Goal: Task Accomplishment & Management: Manage account settings

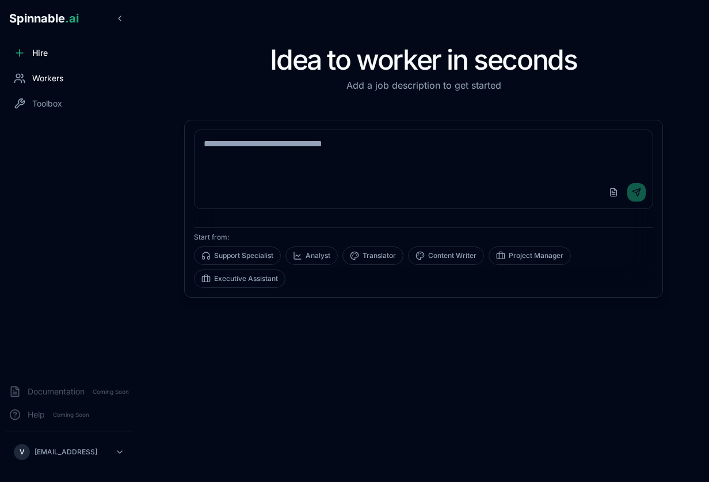
click at [53, 83] on span "Workers" at bounding box center [47, 79] width 31 height 12
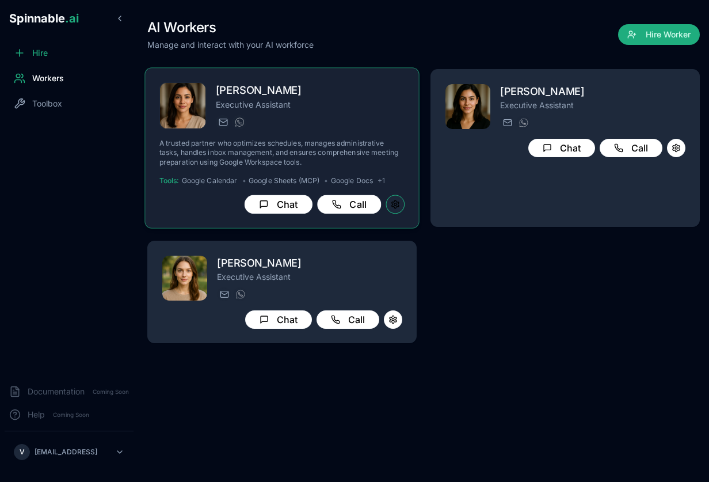
click at [392, 195] on button at bounding box center [395, 204] width 19 height 19
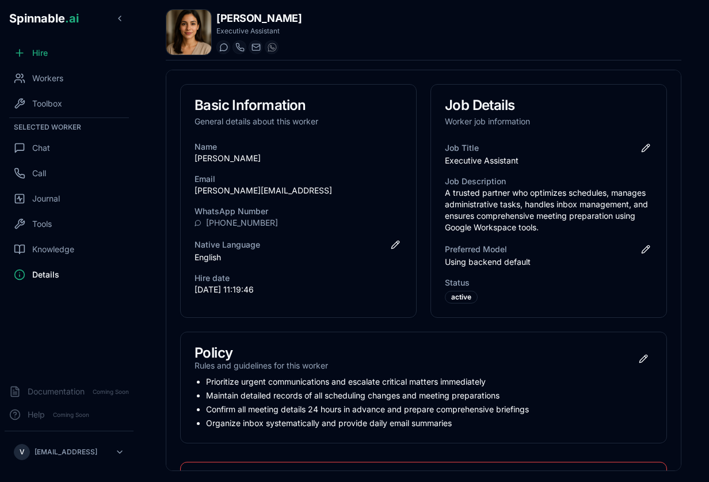
scroll to position [102, 0]
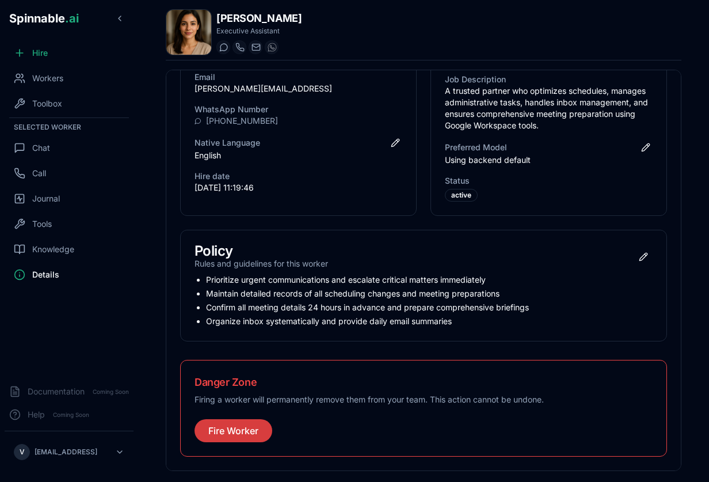
click at [218, 430] on button "Fire Worker" at bounding box center [234, 430] width 78 height 23
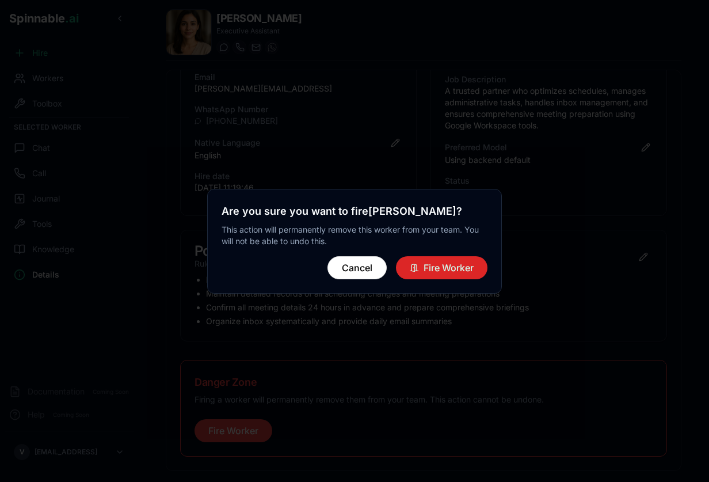
click at [432, 266] on button "Fire Worker" at bounding box center [442, 267] width 92 height 23
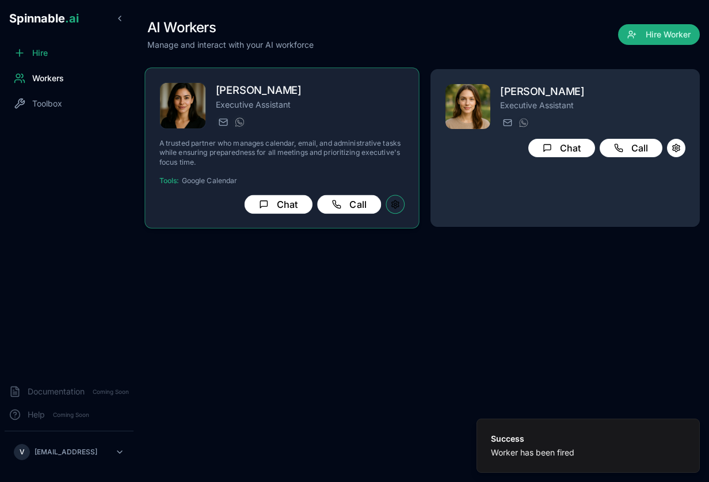
click at [396, 201] on button at bounding box center [395, 204] width 19 height 19
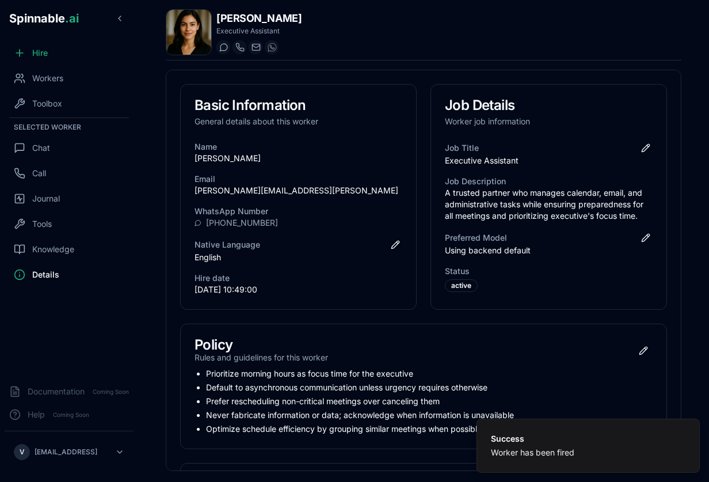
scroll to position [247, 0]
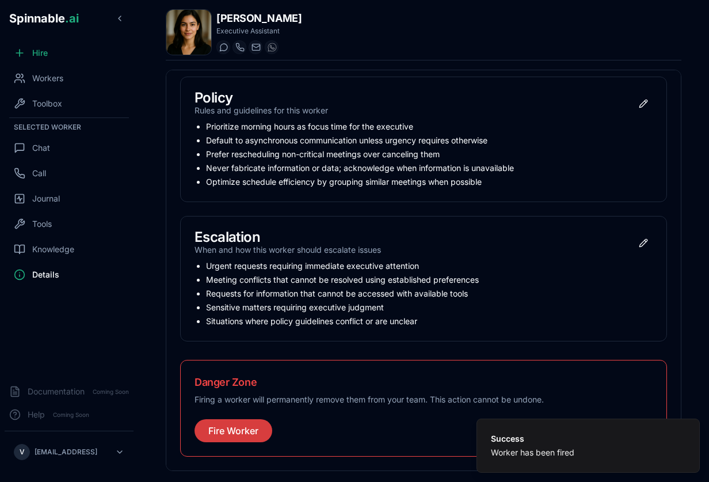
click at [227, 433] on button "Fire Worker" at bounding box center [234, 430] width 78 height 23
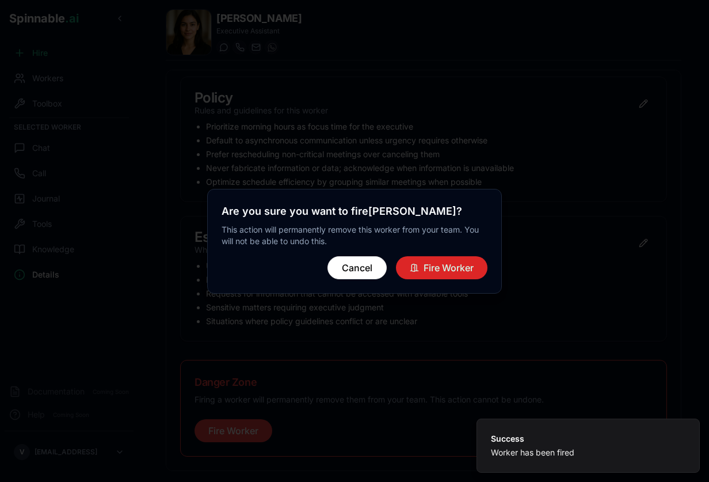
click at [428, 268] on button "Fire Worker" at bounding box center [442, 267] width 92 height 23
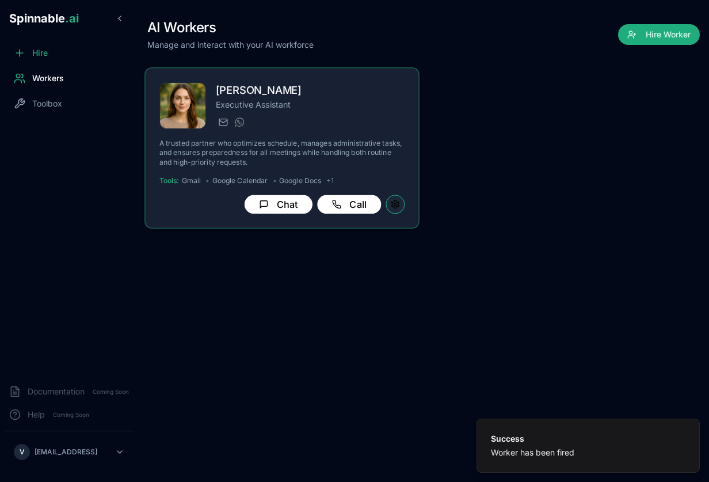
click at [395, 200] on button at bounding box center [395, 204] width 19 height 19
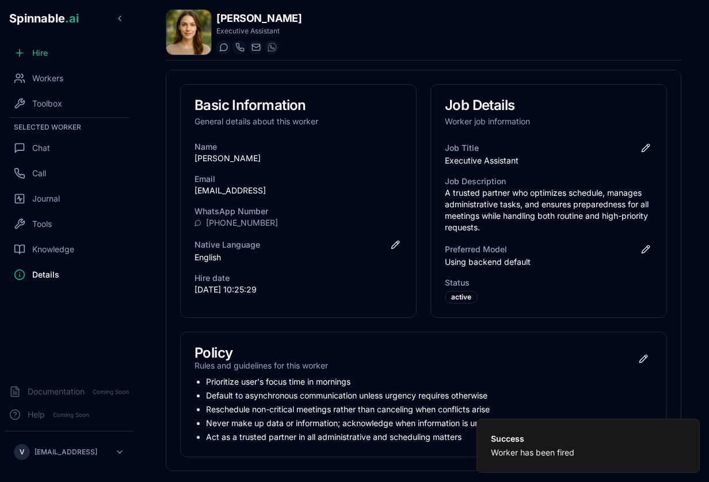
scroll to position [241, 0]
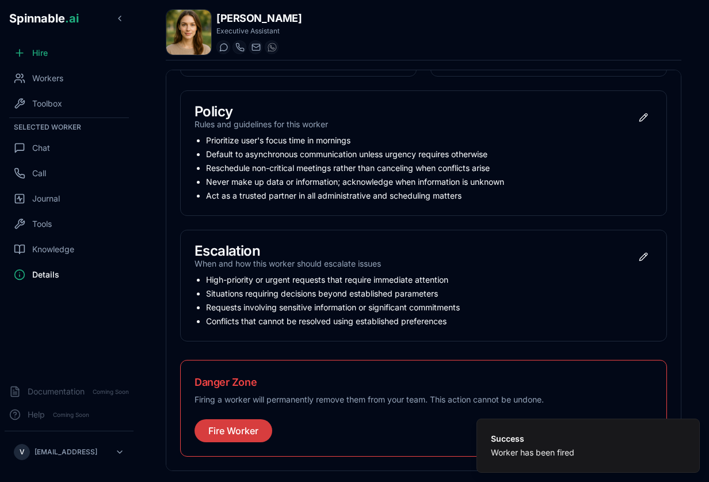
click at [239, 432] on button "Fire Worker" at bounding box center [234, 430] width 78 height 23
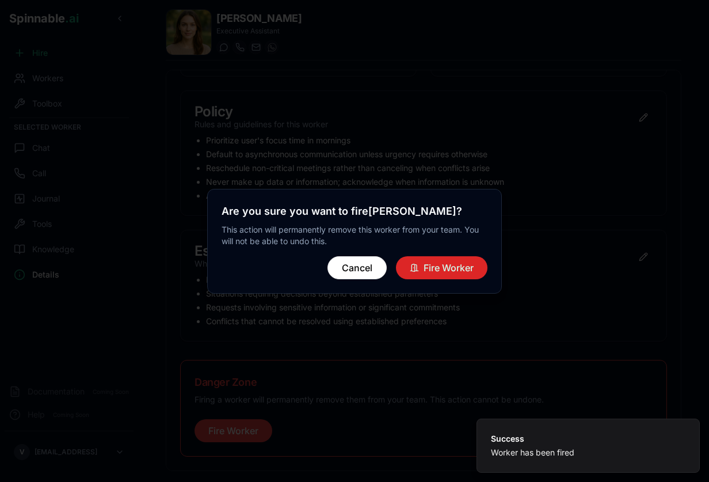
click at [434, 265] on button "Fire Worker" at bounding box center [442, 267] width 92 height 23
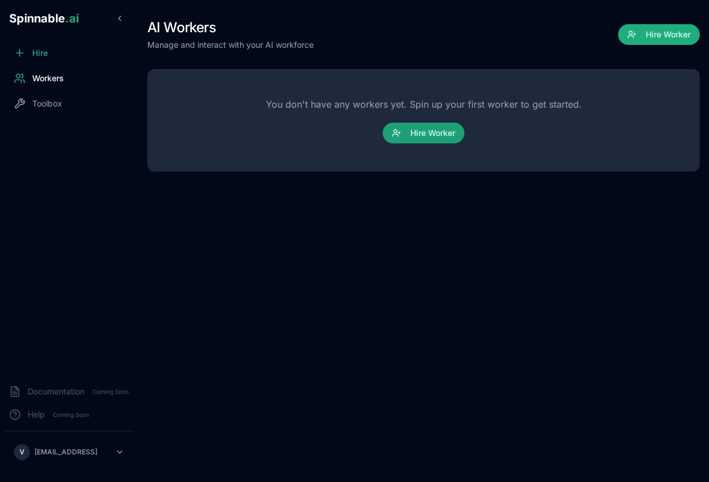
click at [418, 131] on button "Hire Worker" at bounding box center [424, 133] width 82 height 21
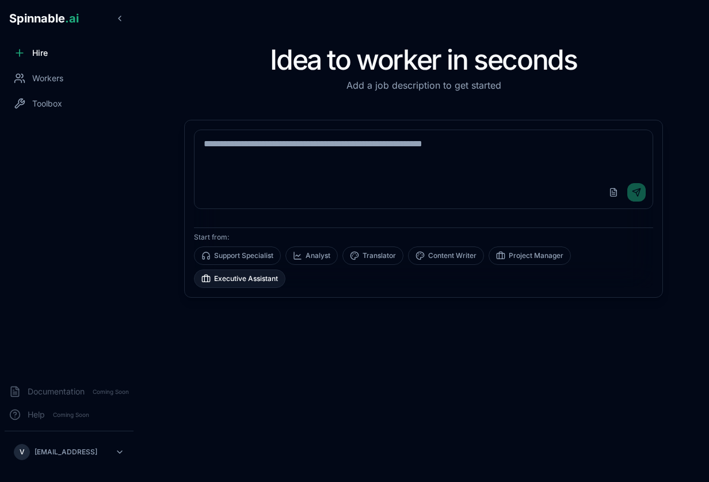
click at [253, 276] on button "Executive Assistant" at bounding box center [240, 278] width 92 height 18
type textarea "**********"
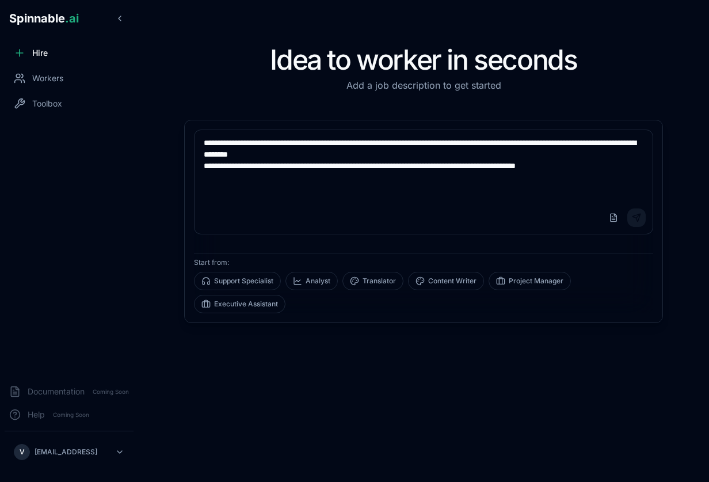
click at [571, 220] on button "Send" at bounding box center [636, 217] width 18 height 18
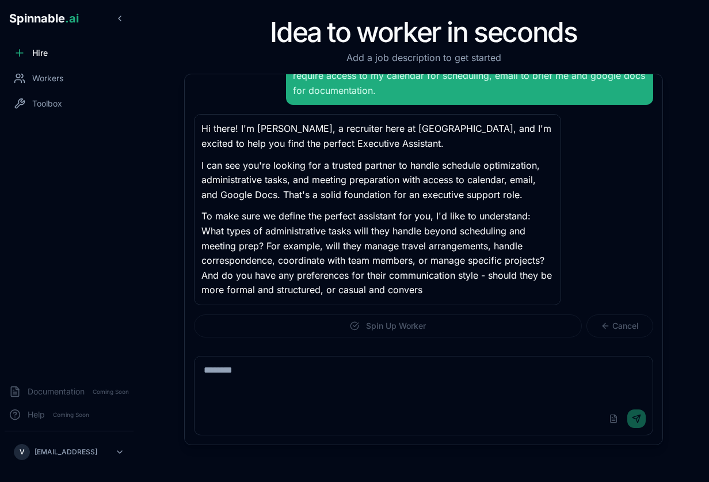
scroll to position [66, 0]
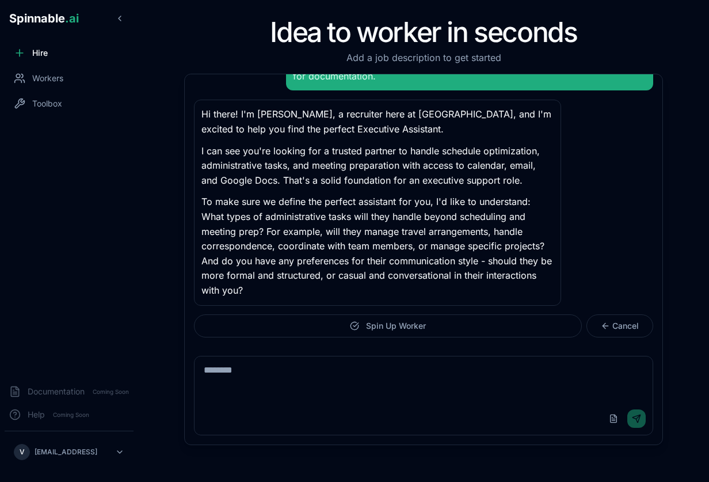
click at [328, 369] on textarea at bounding box center [424, 379] width 458 height 46
type textarea "**********"
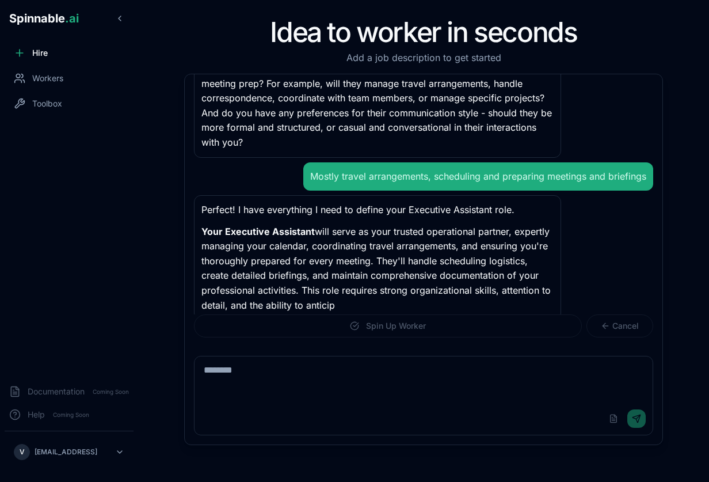
scroll to position [243, 0]
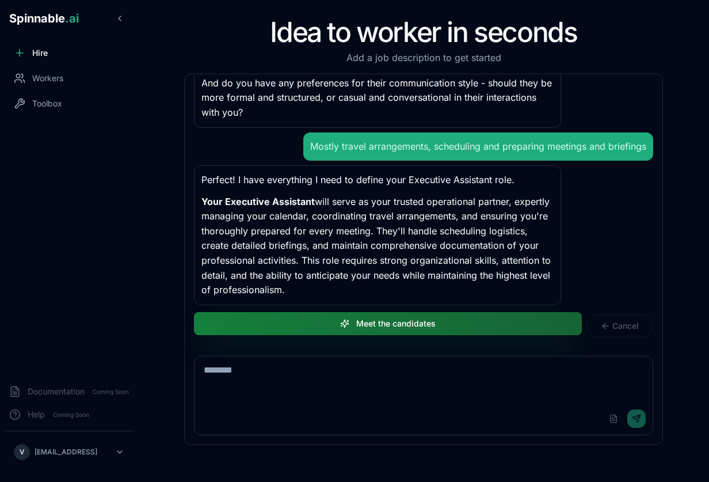
click at [399, 318] on button "Meet the candidates" at bounding box center [388, 323] width 388 height 23
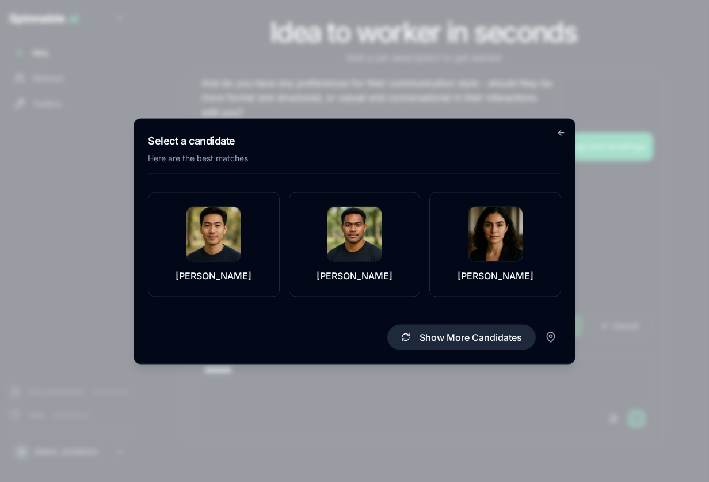
click at [410, 337] on button "Show More Candidates" at bounding box center [461, 336] width 148 height 25
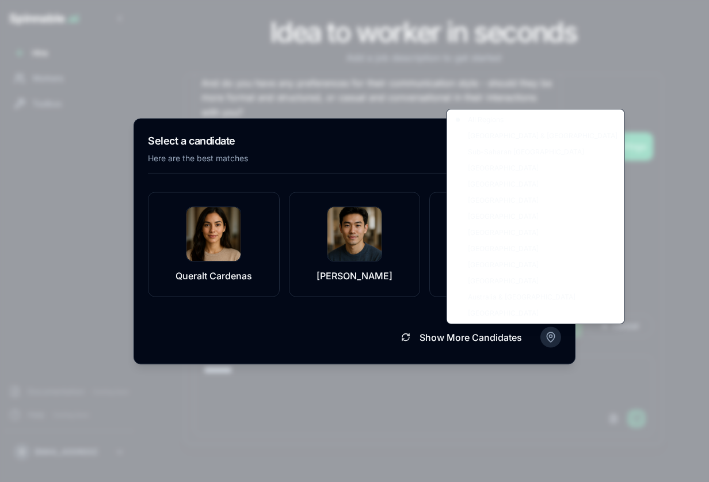
click at [553, 334] on body "Spinnable .ai Hire Workers Toolbox Documentation Coming Soon Help Coming Soon V…" at bounding box center [354, 241] width 709 height 482
click at [493, 391] on div at bounding box center [354, 241] width 709 height 482
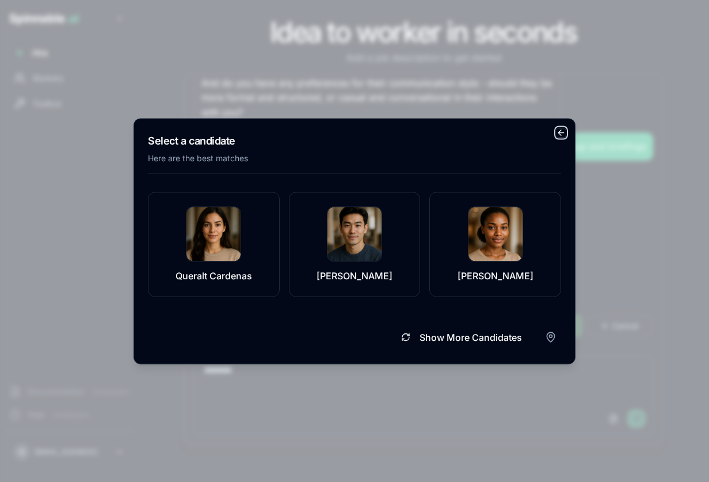
click at [560, 133] on icon "button" at bounding box center [561, 132] width 9 height 9
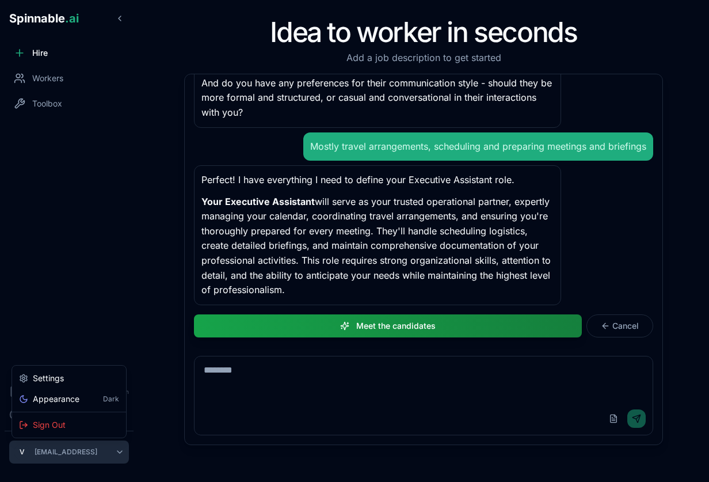
click at [115, 448] on html "Spinnable .ai Hire Workers Toolbox Documentation Coming Soon Help Coming Soon V…" at bounding box center [354, 241] width 709 height 482
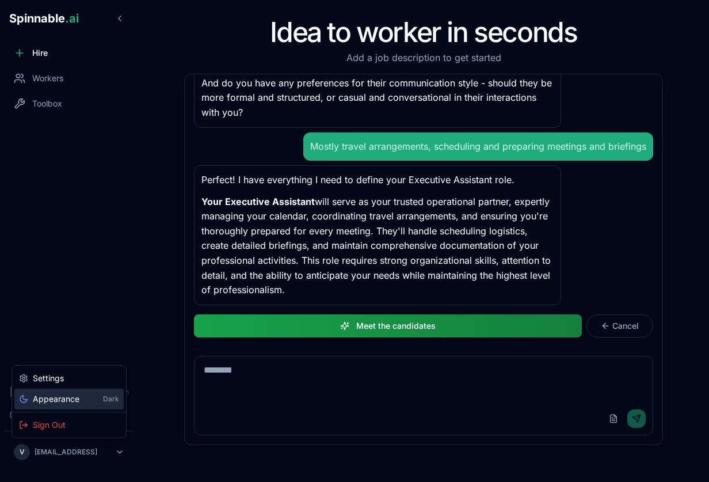
click at [71, 400] on span "Appearance" at bounding box center [56, 399] width 47 height 12
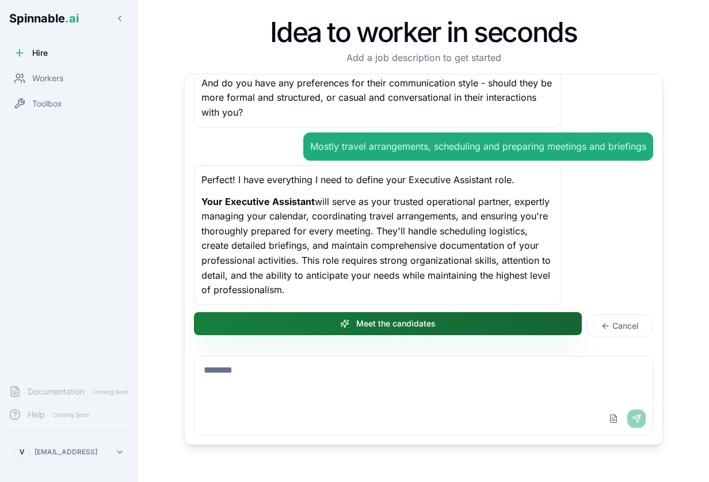
click at [491, 326] on button "Meet the candidates" at bounding box center [388, 323] width 388 height 23
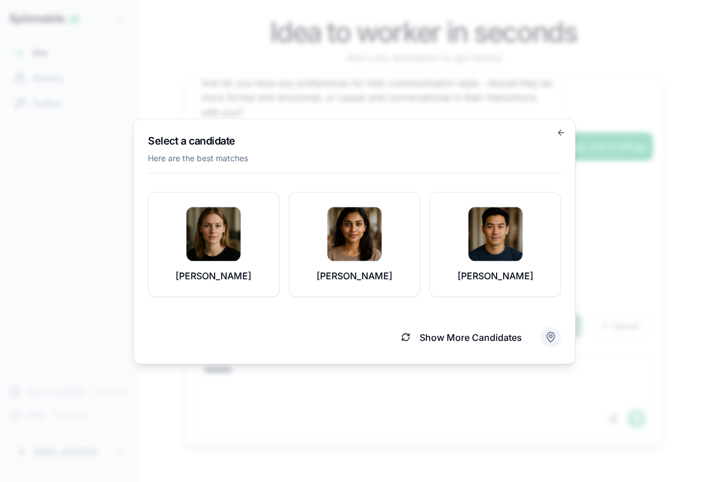
click at [551, 334] on body "Spinnable .ai Hire Workers Toolbox Documentation Coming Soon Help Coming Soon V…" at bounding box center [354, 241] width 709 height 482
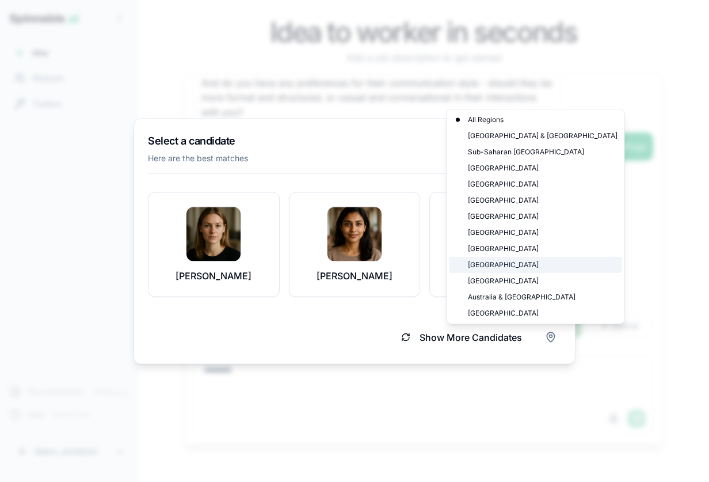
click at [491, 263] on div "[GEOGRAPHIC_DATA]" at bounding box center [535, 265] width 173 height 16
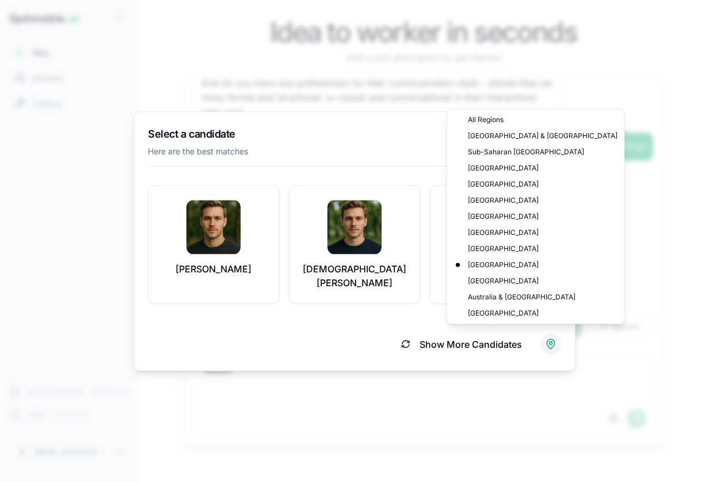
click at [553, 337] on body "Spinnable .ai Hire Workers Toolbox Documentation Coming Soon Help Coming Soon V…" at bounding box center [354, 241] width 709 height 482
click at [516, 252] on div "[GEOGRAPHIC_DATA]" at bounding box center [535, 249] width 173 height 16
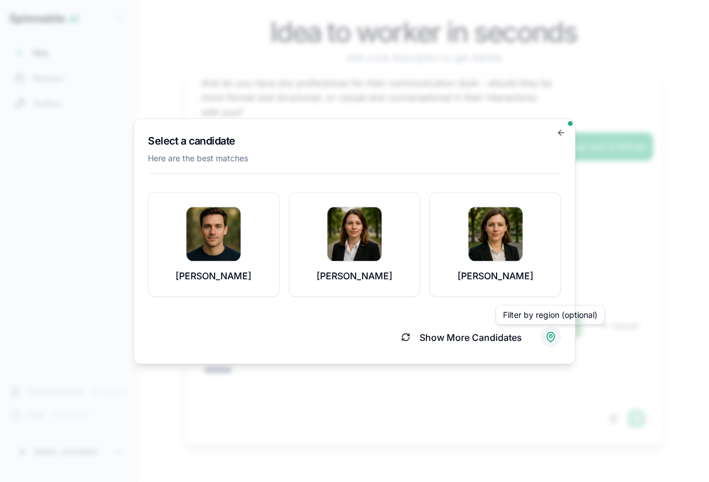
click at [551, 334] on body "Spinnable .ai Hire Workers Toolbox Documentation Coming Soon Help Coming Soon V…" at bounding box center [354, 241] width 709 height 482
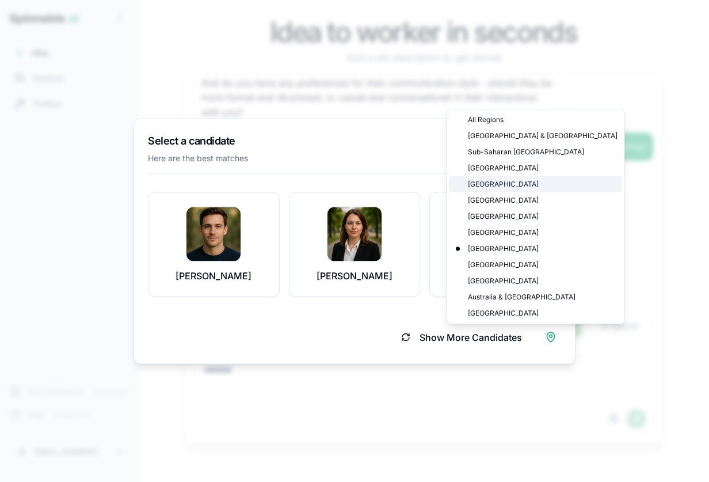
click at [498, 177] on div "[GEOGRAPHIC_DATA]" at bounding box center [535, 184] width 173 height 16
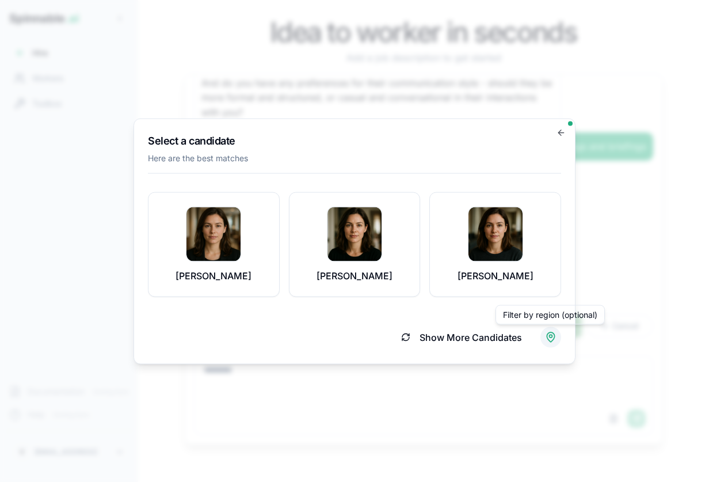
click at [553, 337] on body "Spinnable .ai Hire Workers Toolbox Documentation Coming Soon Help Coming Soon V…" at bounding box center [354, 241] width 709 height 482
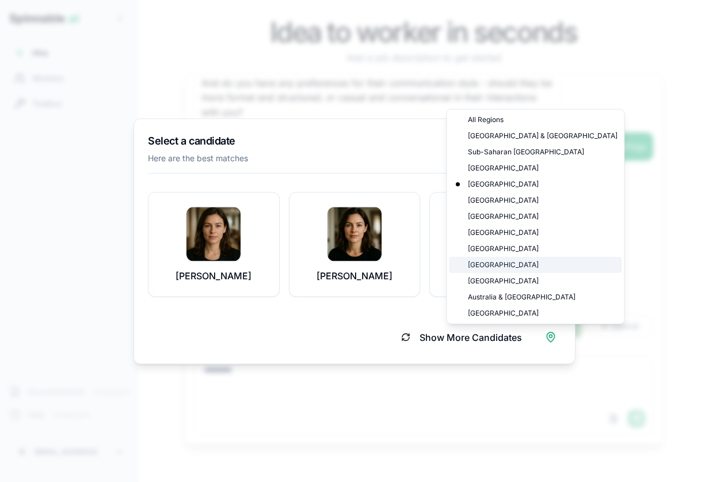
click at [512, 262] on div "[GEOGRAPHIC_DATA]" at bounding box center [535, 265] width 173 height 16
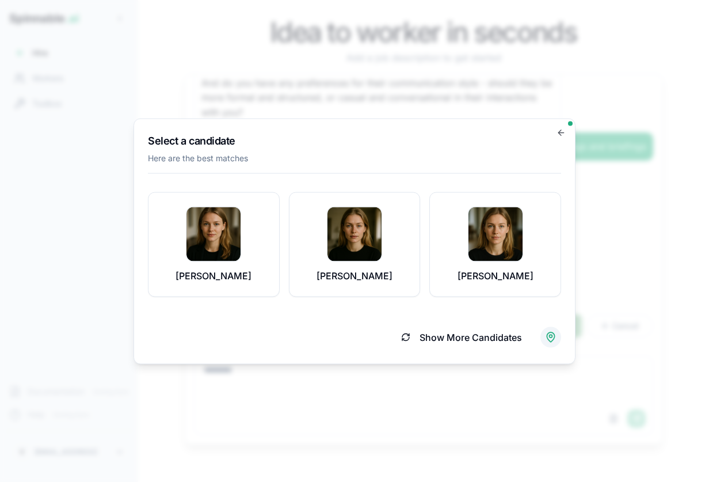
click at [551, 334] on body "Spinnable .ai Hire Workers Toolbox Documentation Coming Soon Help Coming Soon V…" at bounding box center [354, 241] width 709 height 482
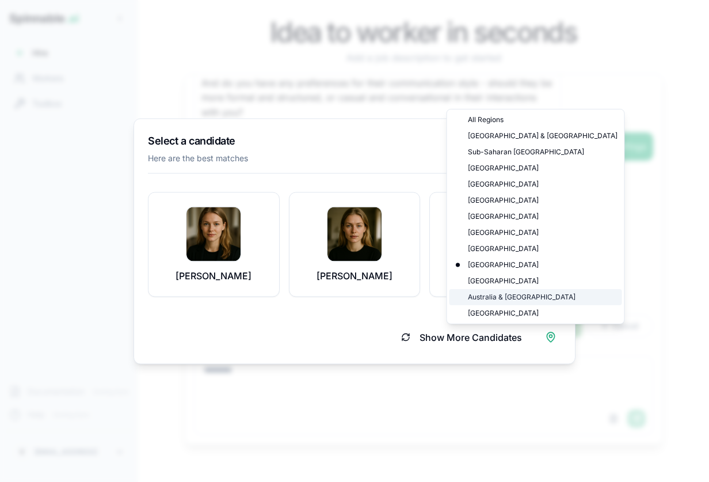
click at [513, 298] on div "Australia & [GEOGRAPHIC_DATA]" at bounding box center [535, 297] width 173 height 16
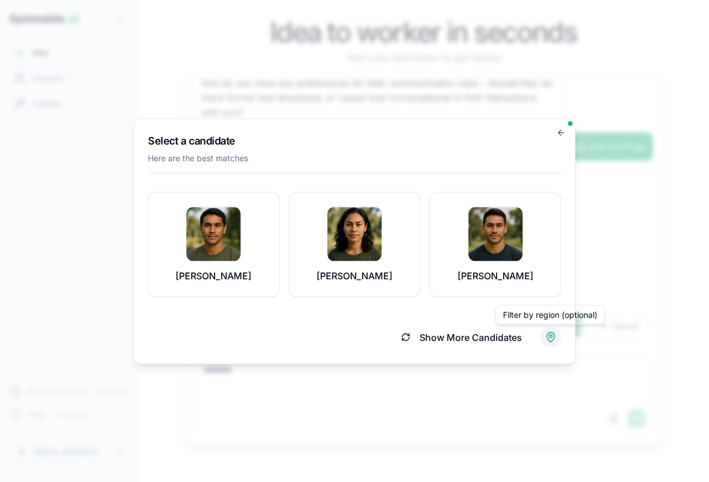
click at [547, 334] on body "Spinnable .ai Hire Workers Toolbox Documentation Coming Soon Help Coming Soon V…" at bounding box center [354, 241] width 709 height 482
click at [302, 345] on body "Spinnable .ai Hire Workers Toolbox Documentation Coming Soon Help Coming Soon V…" at bounding box center [354, 241] width 709 height 482
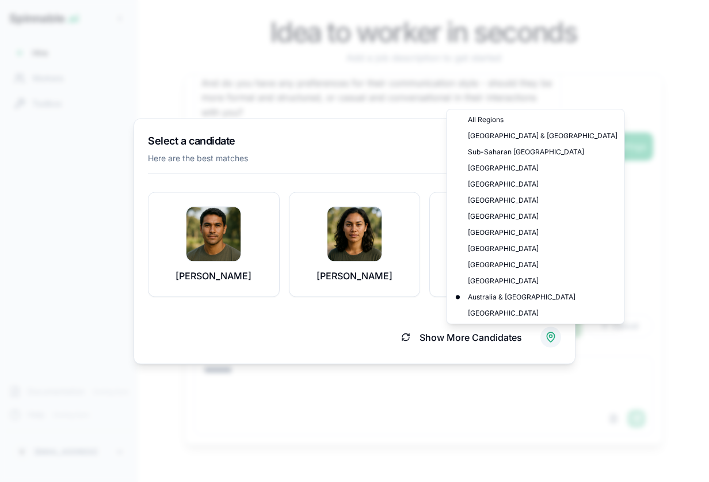
click at [555, 337] on body "Spinnable .ai Hire Workers Toolbox Documentation Coming Soon Help Coming Soon V…" at bounding box center [354, 241] width 709 height 482
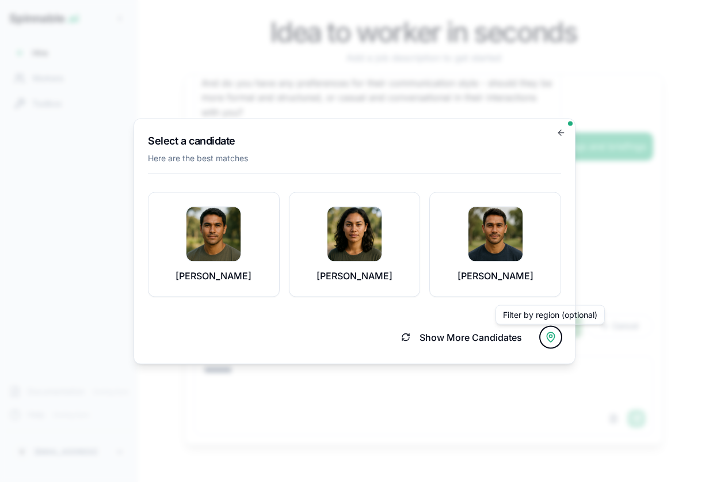
click at [373, 326] on body "Spinnable .ai Hire Workers Toolbox Documentation Coming Soon Help Coming Soon V…" at bounding box center [354, 241] width 709 height 482
click at [410, 333] on button "Show More Candidates" at bounding box center [461, 336] width 148 height 25
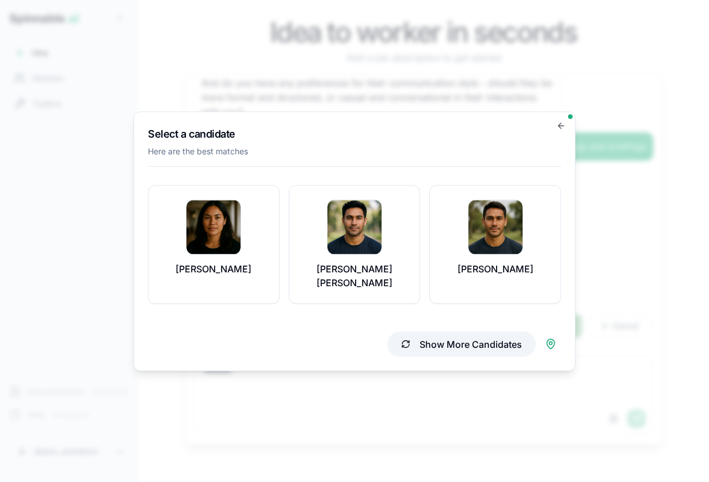
click at [433, 338] on button "Show More Candidates" at bounding box center [461, 343] width 148 height 25
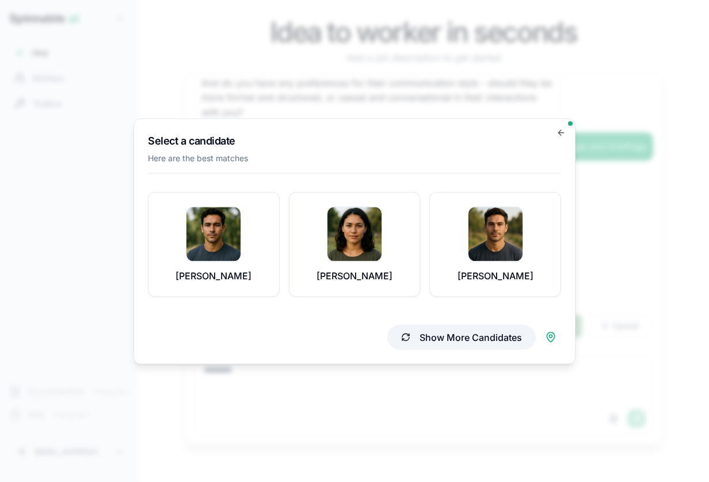
click at [420, 345] on button "Show More Candidates" at bounding box center [461, 336] width 148 height 25
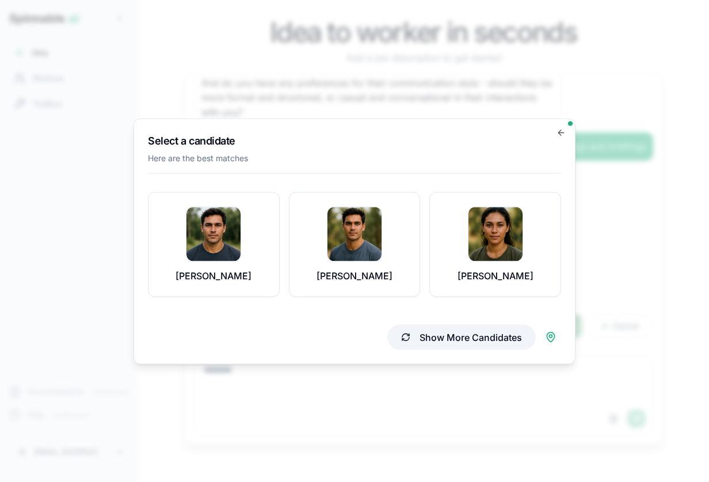
click at [431, 333] on button "Show More Candidates" at bounding box center [461, 336] width 148 height 25
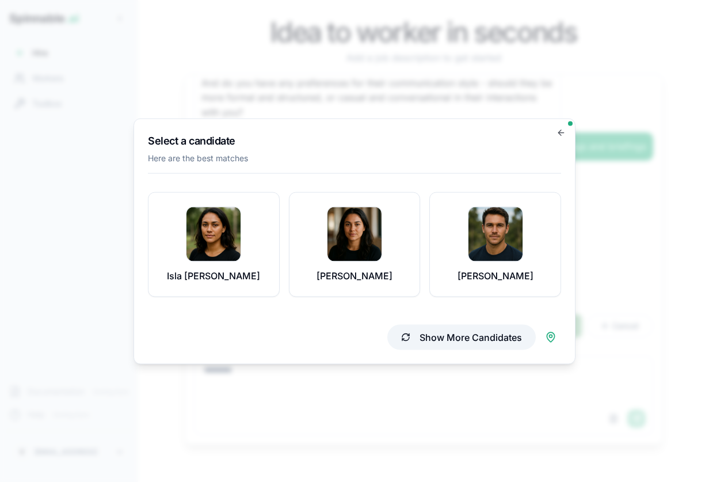
click at [437, 339] on button "Show More Candidates" at bounding box center [461, 336] width 148 height 25
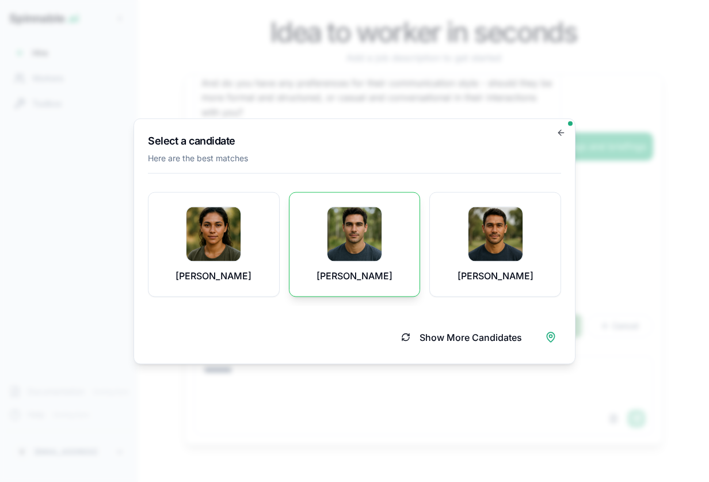
click at [344, 268] on p "[PERSON_NAME]" at bounding box center [355, 275] width 76 height 14
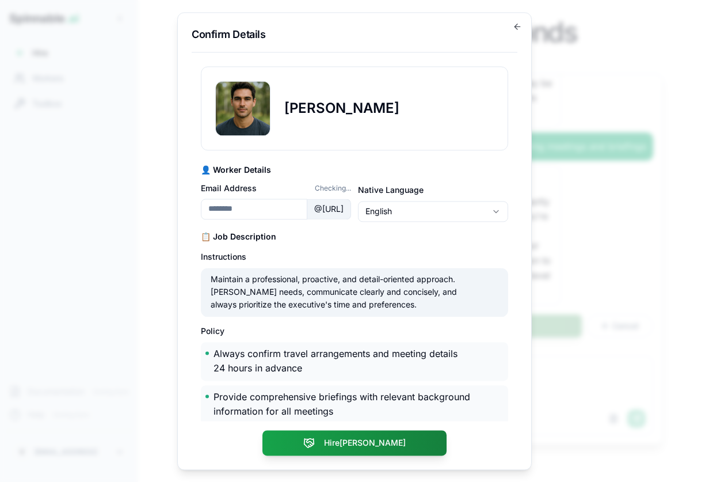
type input "**********"
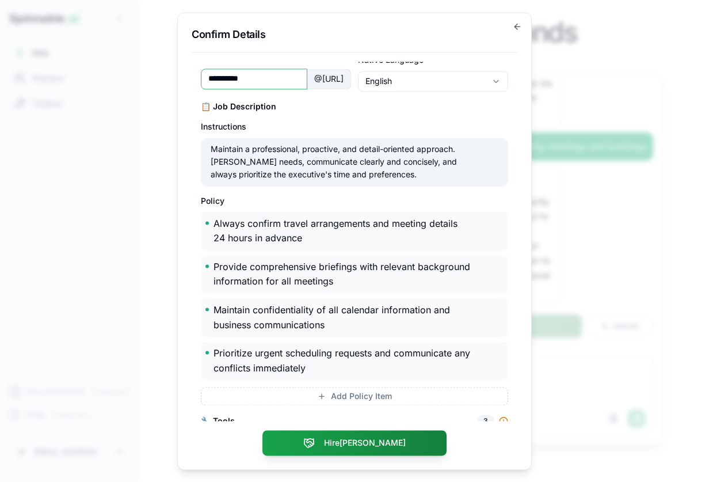
scroll to position [170, 0]
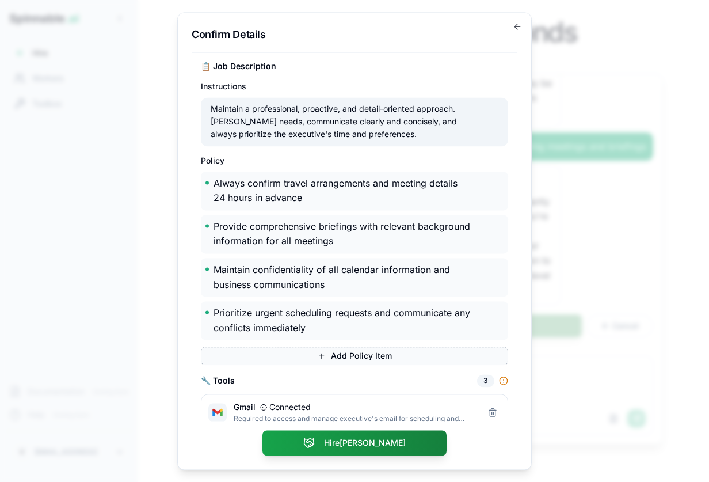
click at [352, 356] on button "Add Policy Item" at bounding box center [354, 356] width 307 height 18
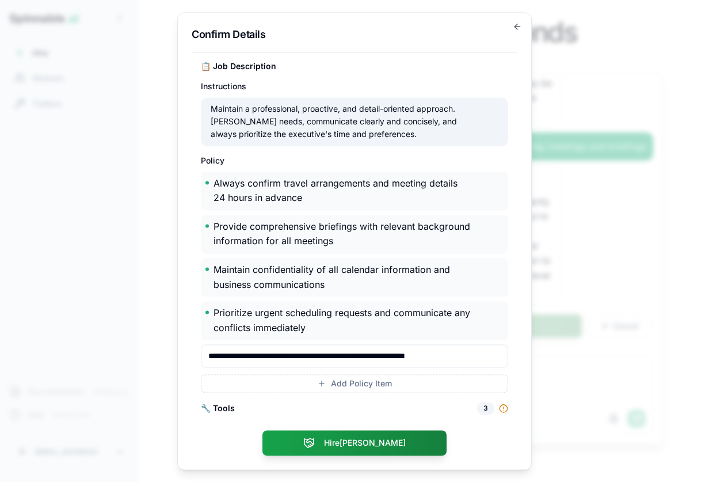
scroll to position [0, 6]
type input "**********"
click at [351, 386] on div "**********" at bounding box center [354, 282] width 307 height 222
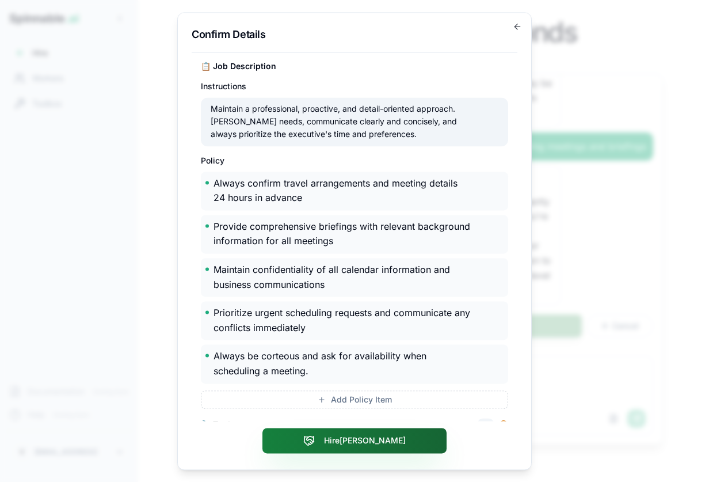
click at [352, 441] on button "Hire [PERSON_NAME]" at bounding box center [354, 440] width 184 height 25
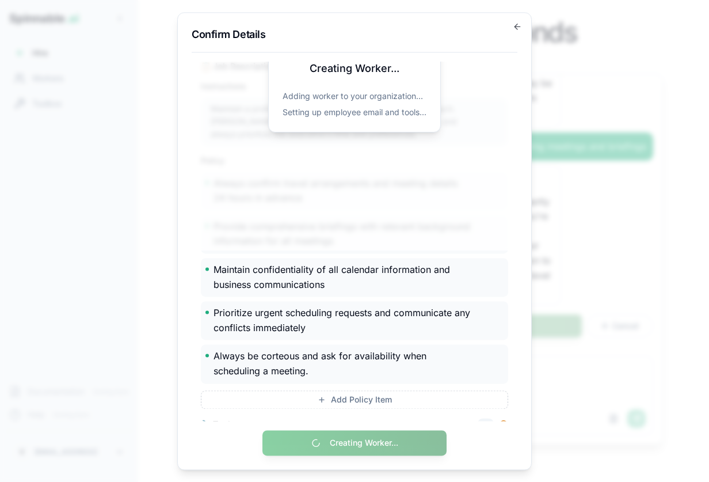
scroll to position [0, 0]
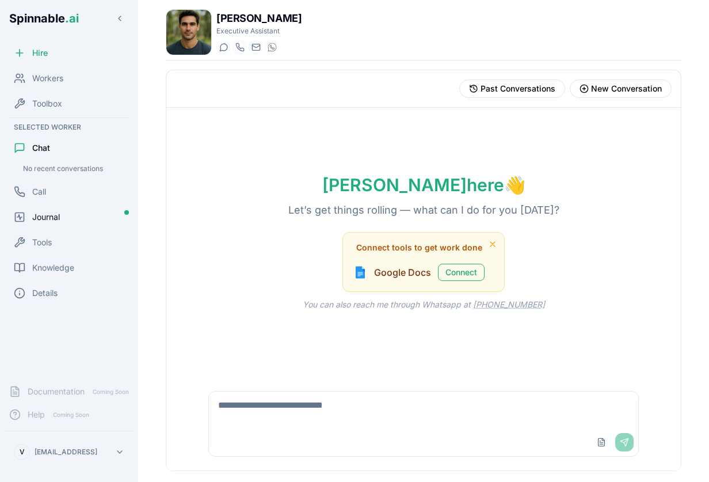
click at [52, 222] on span "Journal" at bounding box center [46, 217] width 28 height 12
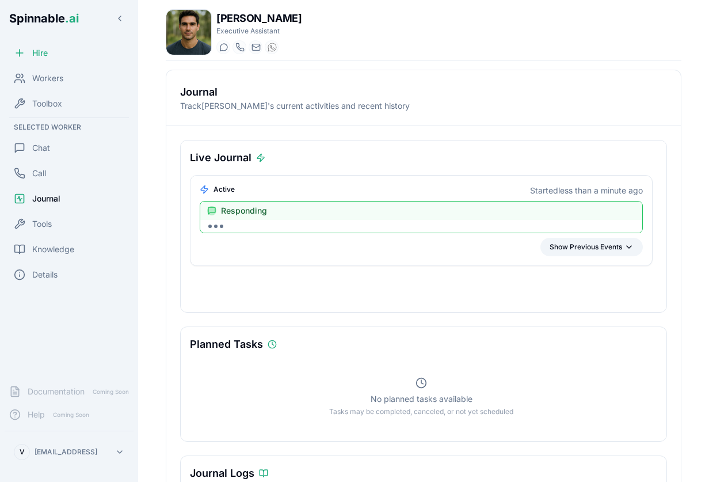
click at [571, 243] on button "Show Previous Events" at bounding box center [591, 247] width 102 height 18
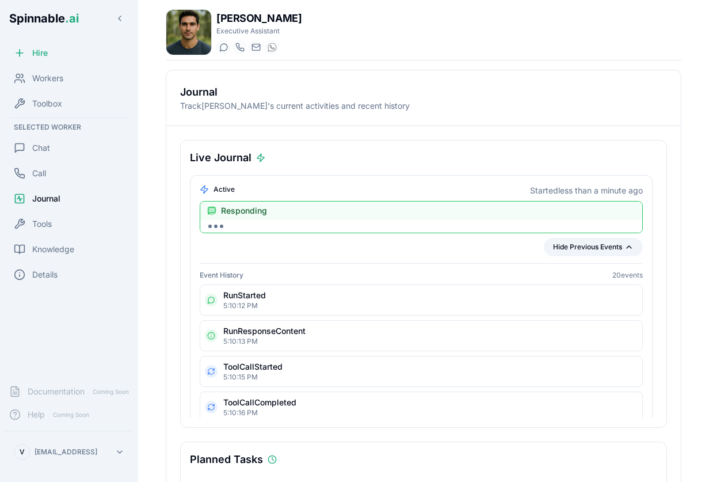
click at [571, 243] on button "Hide Previous Events" at bounding box center [593, 247] width 99 height 18
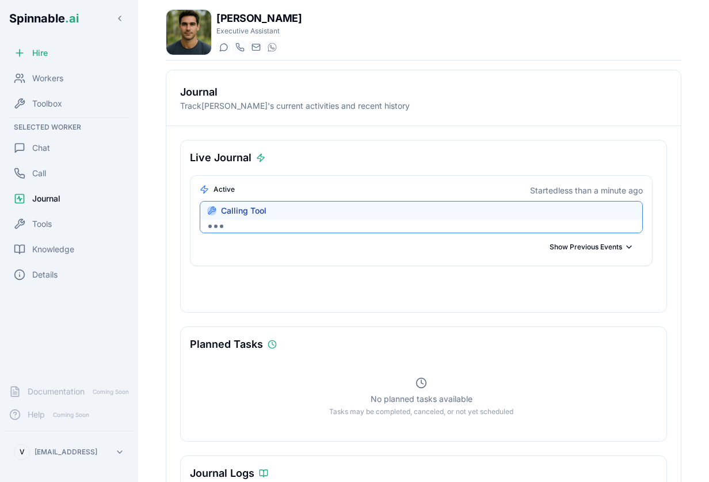
click at [43, 146] on span "Chat" at bounding box center [41, 148] width 18 height 12
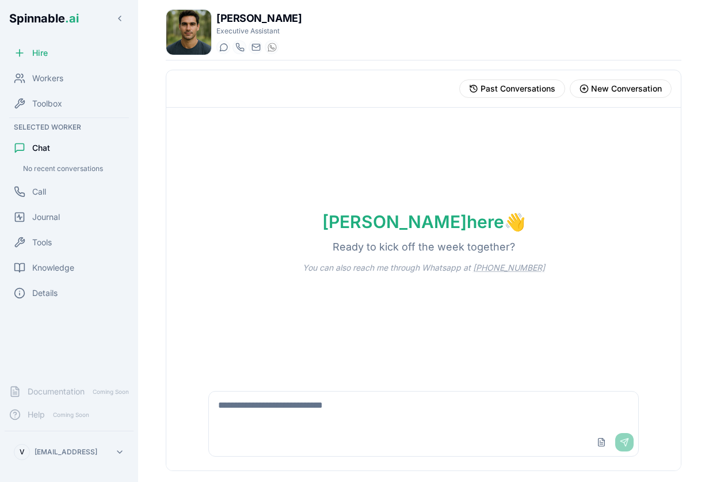
click at [264, 426] on textarea at bounding box center [424, 409] width 430 height 37
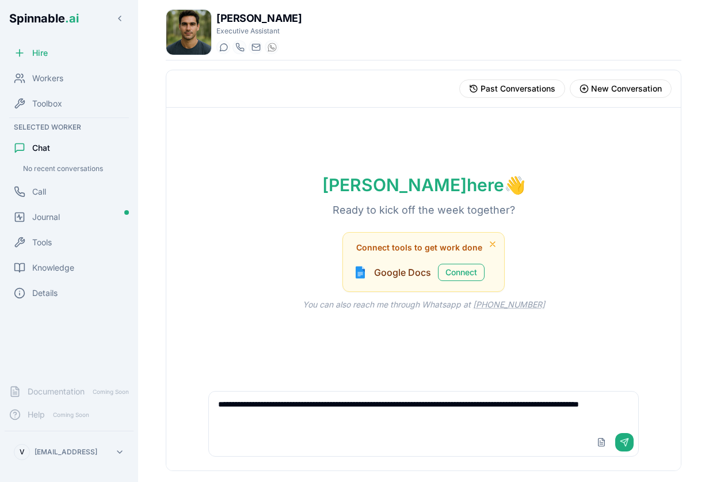
type textarea "**********"
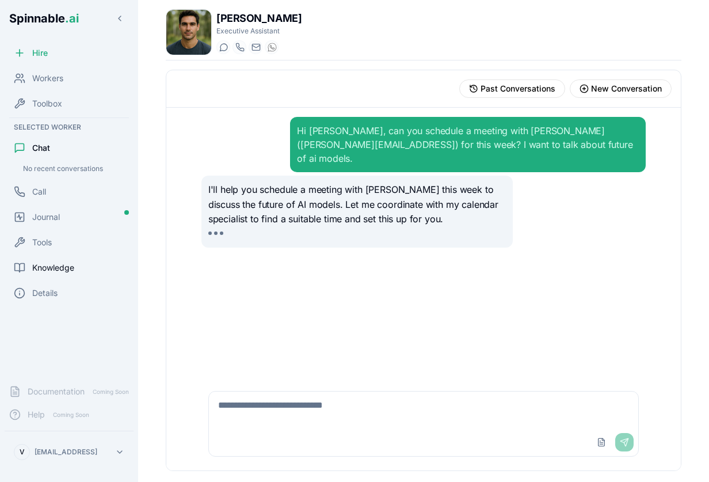
click at [64, 266] on span "Knowledge" at bounding box center [53, 268] width 42 height 12
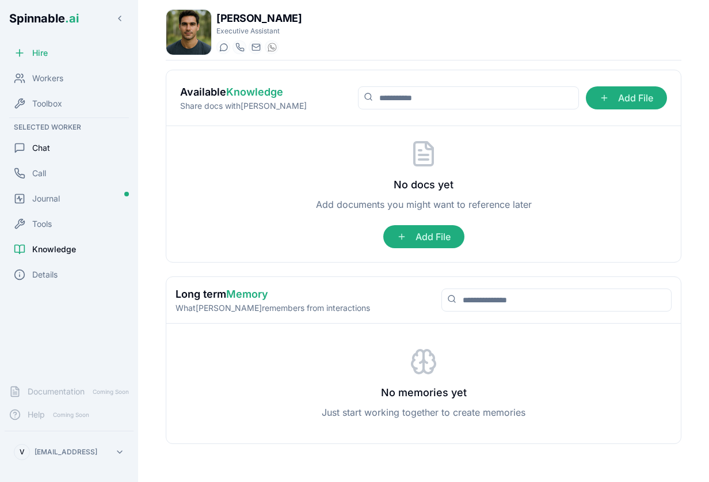
click at [43, 150] on span "Chat" at bounding box center [41, 148] width 18 height 12
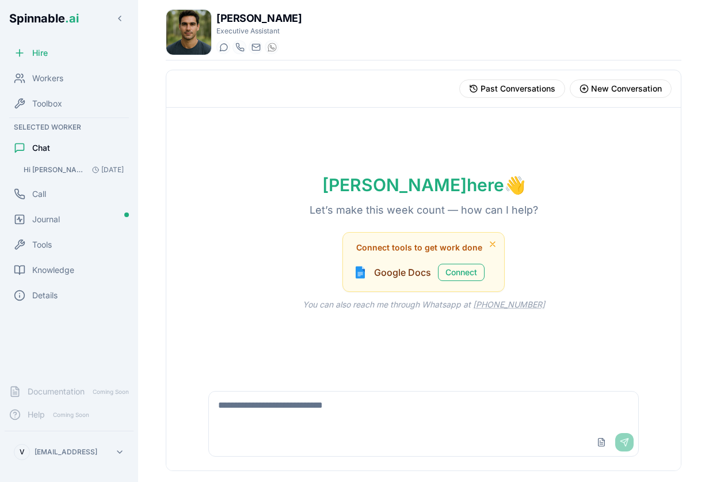
click at [51, 169] on span "Hi [PERSON_NAME], can you schedule a meeting with [PERSON_NAME] ([PERSON_NAME][…" at bounding box center [56, 169] width 64 height 9
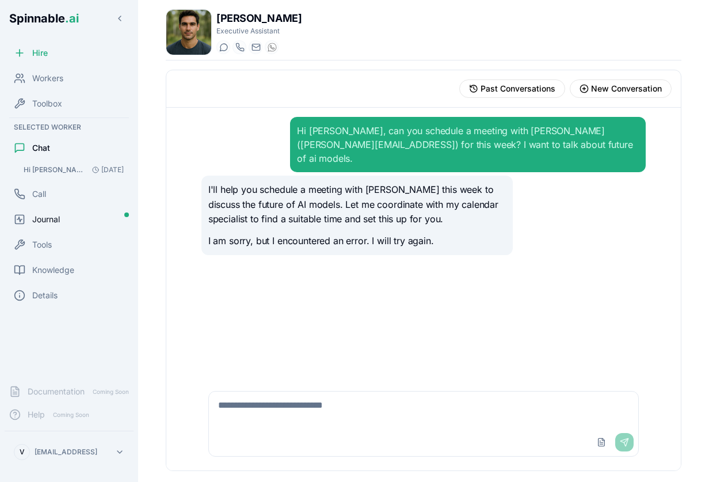
click at [56, 216] on span "Journal" at bounding box center [46, 220] width 28 height 12
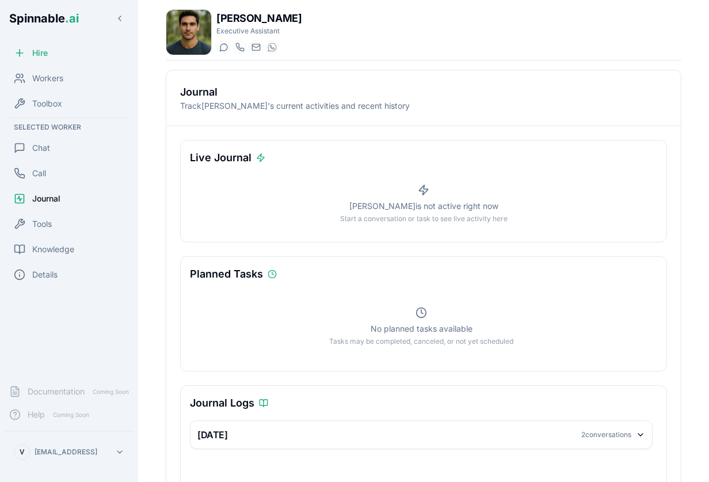
click at [62, 197] on div "Journal" at bounding box center [69, 198] width 129 height 23
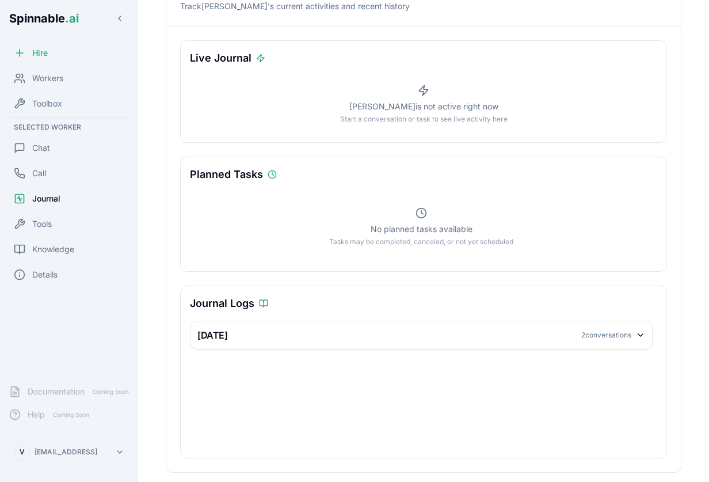
click at [317, 334] on div "[DATE] 2 conversations" at bounding box center [421, 335] width 448 height 14
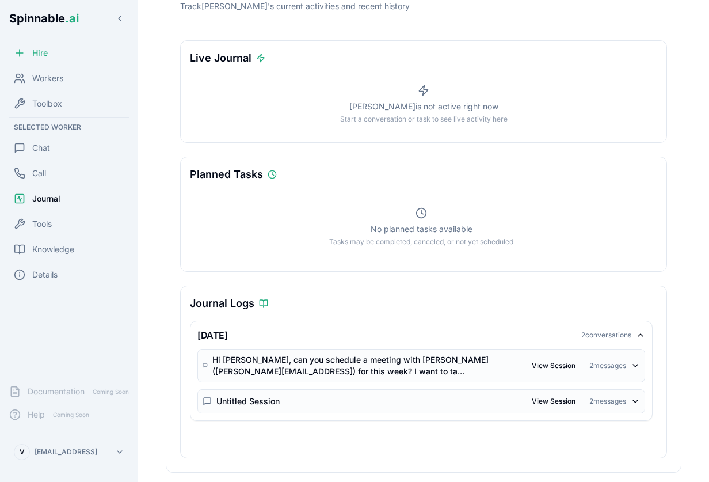
click at [330, 364] on div "Hi [PERSON_NAME], can you schedule a meeting with [PERSON_NAME] ([PERSON_NAME][…" at bounding box center [367, 365] width 310 height 23
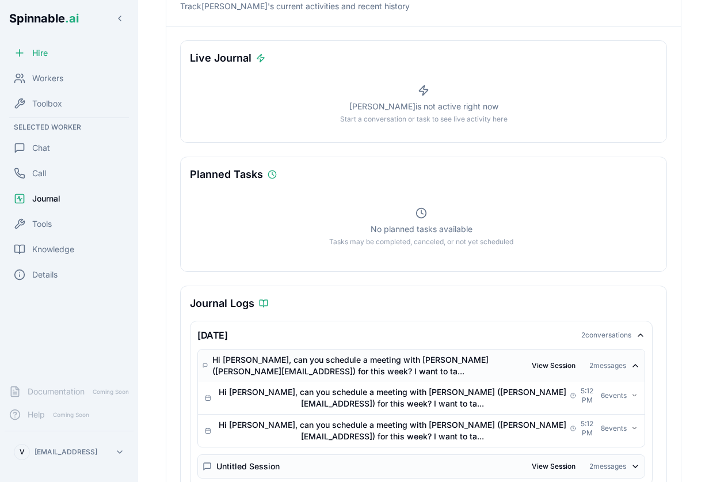
scroll to position [137, 0]
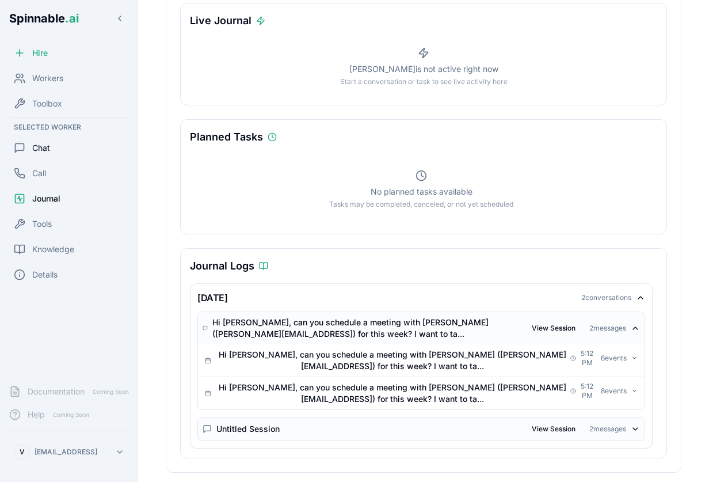
click at [42, 143] on span "Chat" at bounding box center [41, 148] width 18 height 12
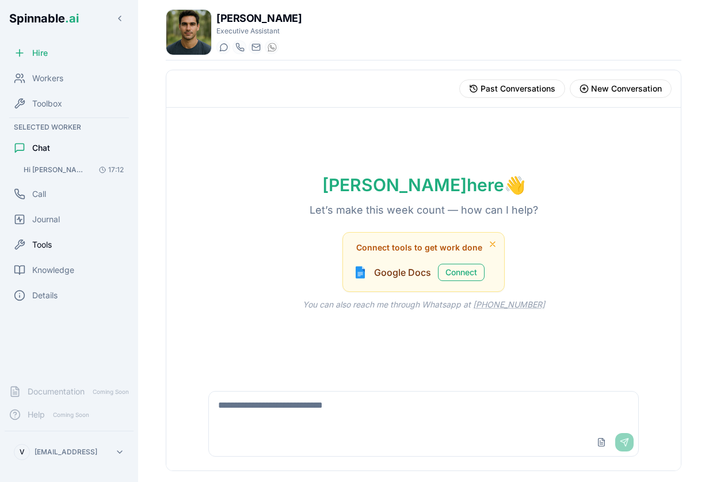
click at [49, 243] on span "Tools" at bounding box center [42, 245] width 20 height 12
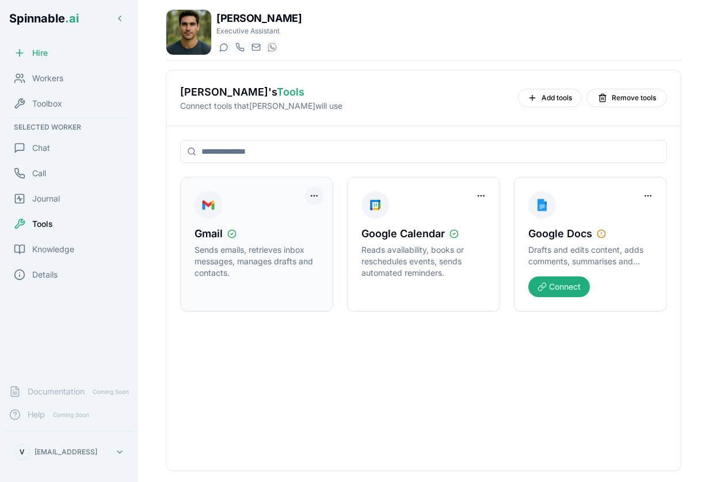
click at [315, 195] on html "Spinnable .ai Hire Workers Toolbox Selected Worker Chat Call Journal Tools Know…" at bounding box center [354, 241] width 709 height 482
click at [298, 239] on div "Remove Worker Access" at bounding box center [267, 237] width 103 height 18
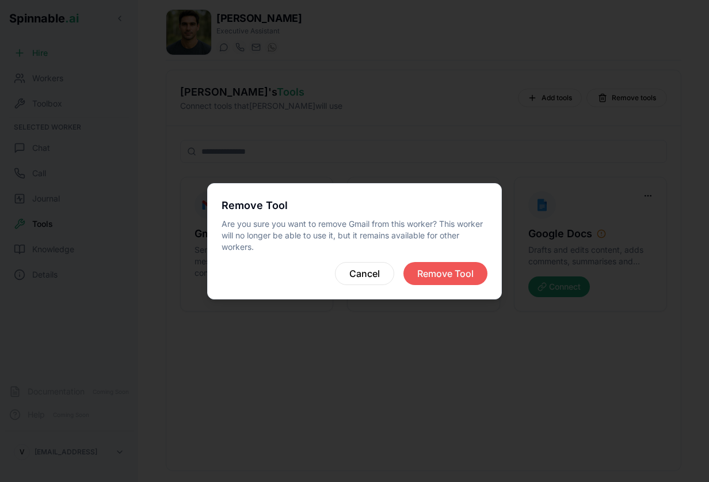
click at [444, 272] on button "Remove Tool" at bounding box center [445, 273] width 84 height 23
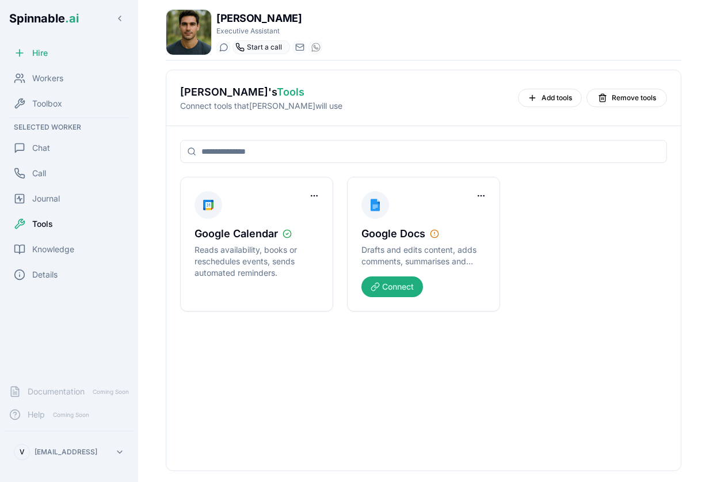
click at [243, 46] on icon at bounding box center [239, 47] width 9 height 9
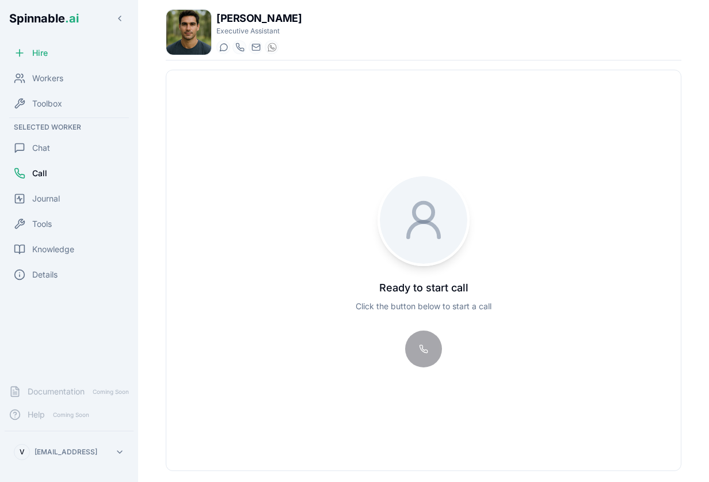
click at [421, 348] on div at bounding box center [423, 348] width 37 height 37
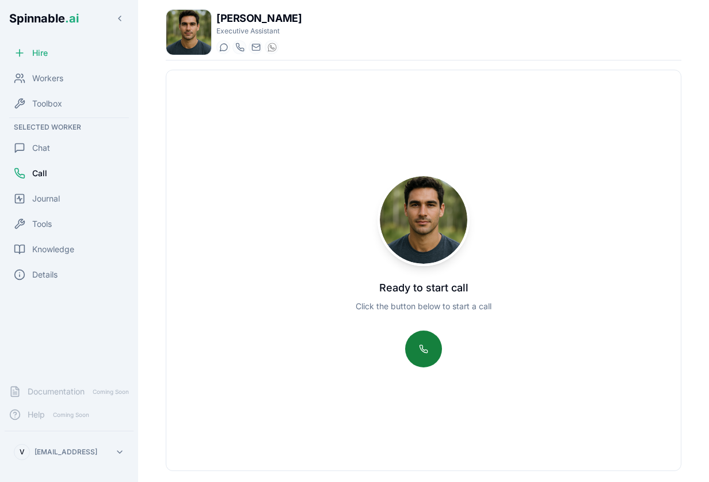
click at [428, 352] on button at bounding box center [423, 348] width 37 height 37
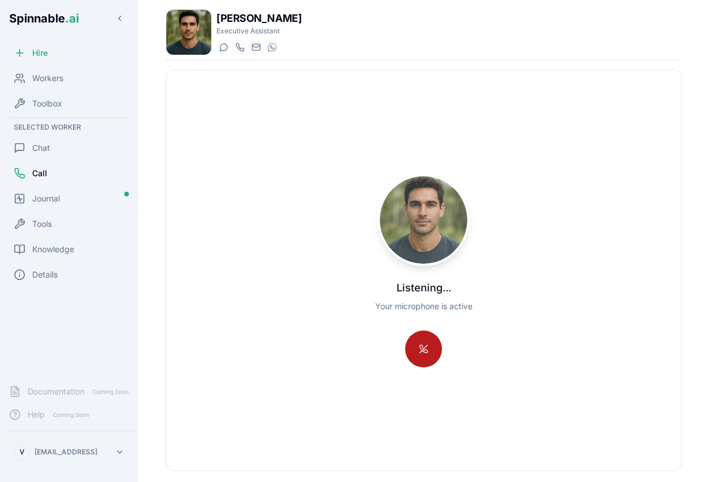
click at [417, 349] on button at bounding box center [423, 348] width 37 height 37
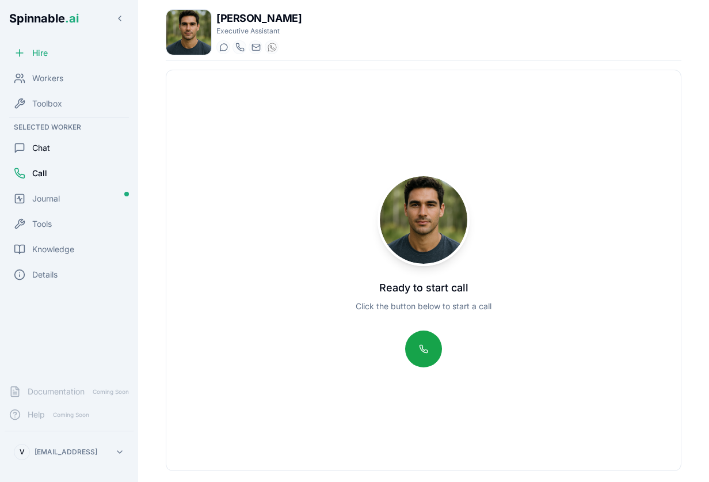
click at [32, 142] on div "Chat" at bounding box center [69, 147] width 129 height 23
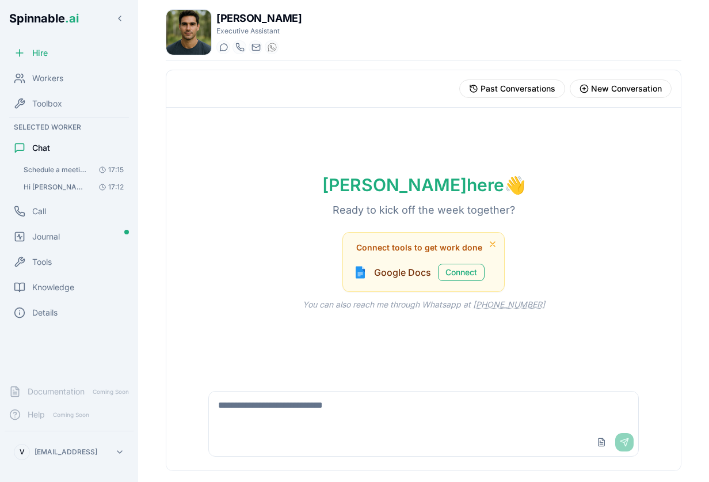
click at [44, 170] on span "Schedule a meeting with Fabio to discuss the future of AI models. Contact him v…" at bounding box center [56, 169] width 65 height 9
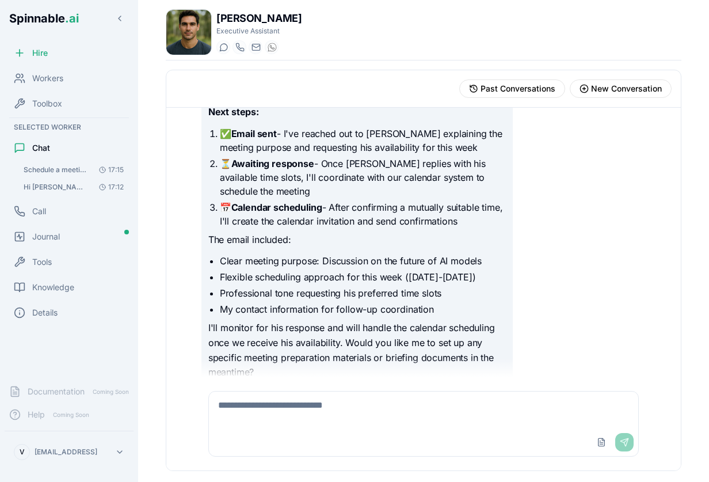
scroll to position [287, 0]
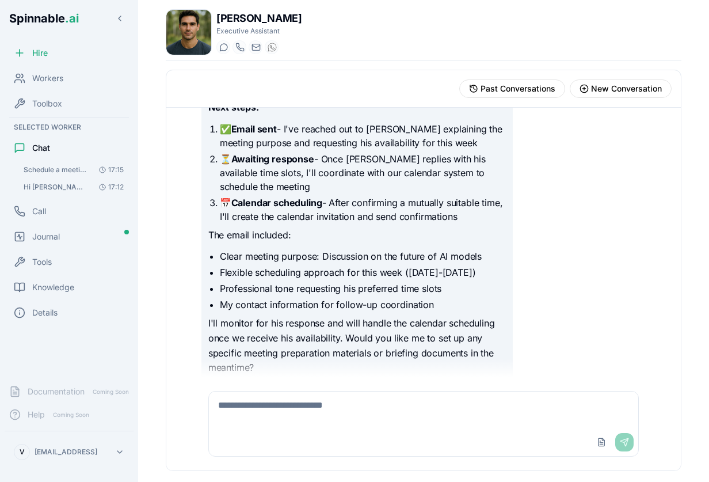
click at [271, 421] on textarea at bounding box center [424, 409] width 430 height 37
click at [241, 45] on icon at bounding box center [239, 47] width 9 height 9
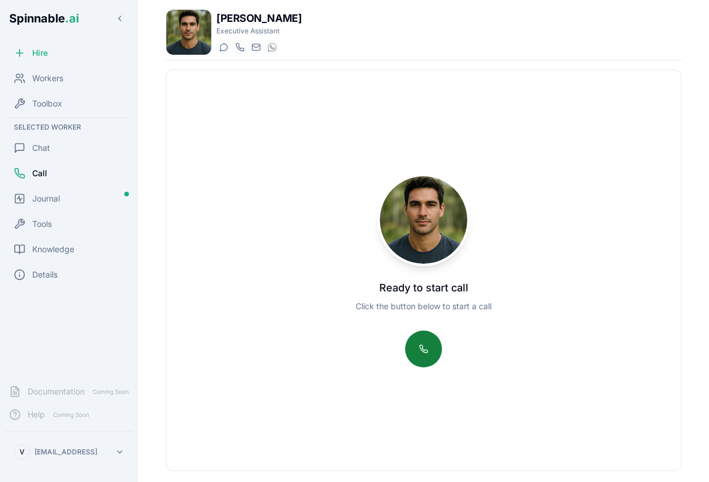
click at [422, 349] on button at bounding box center [423, 348] width 37 height 37
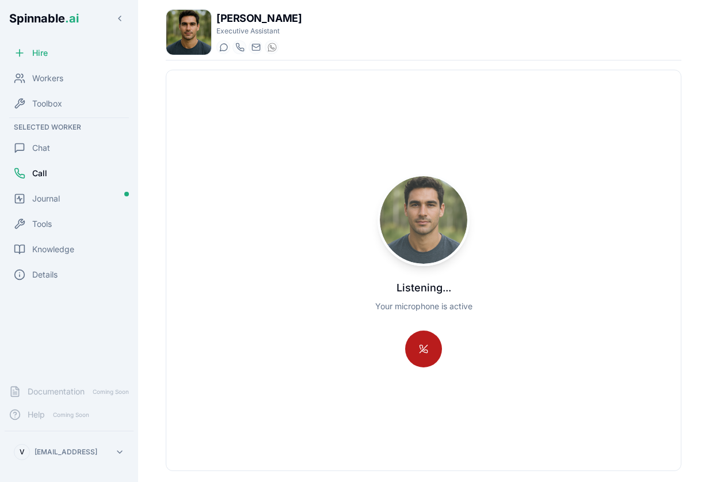
click at [426, 346] on button at bounding box center [423, 348] width 37 height 37
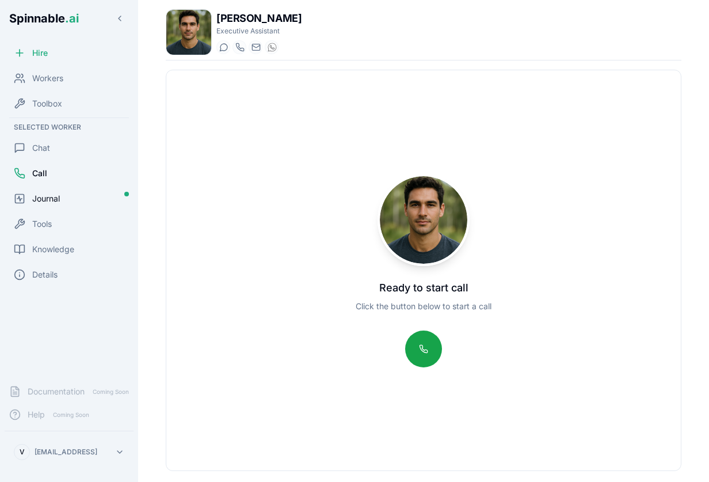
click at [77, 193] on div "Journal" at bounding box center [69, 198] width 129 height 23
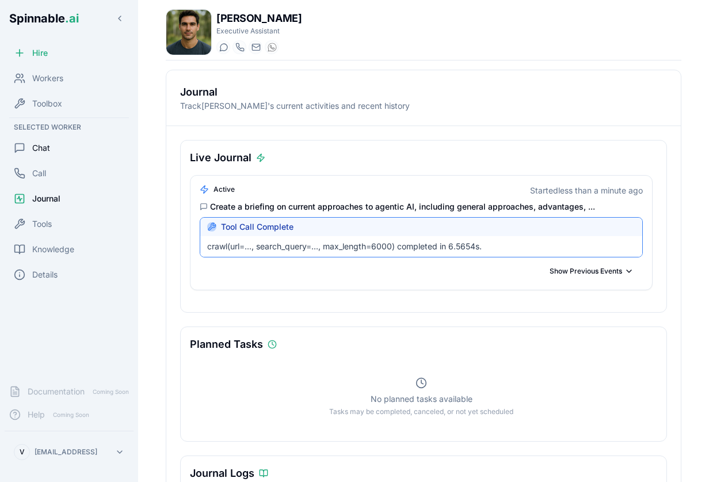
click at [37, 146] on span "Chat" at bounding box center [41, 148] width 18 height 12
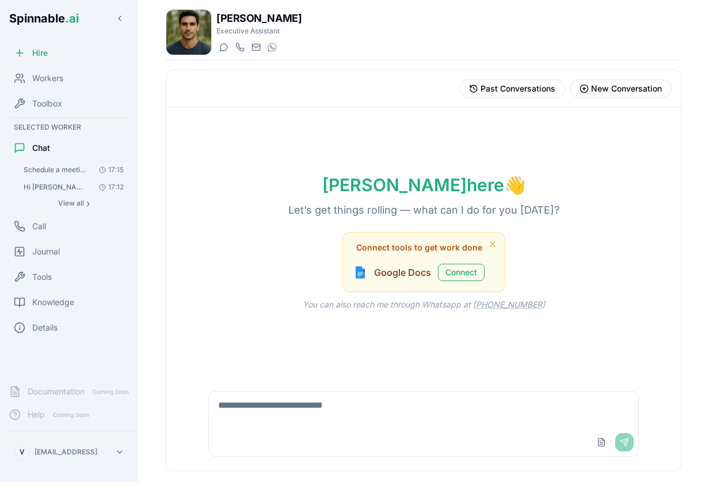
click at [62, 170] on span "Schedule a meeting with Fabio to discuss the future of AI models. Contact him v…" at bounding box center [56, 169] width 65 height 9
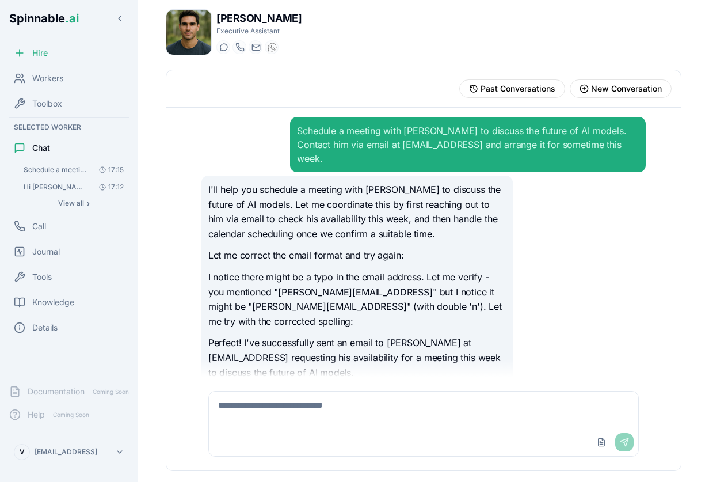
scroll to position [287, 0]
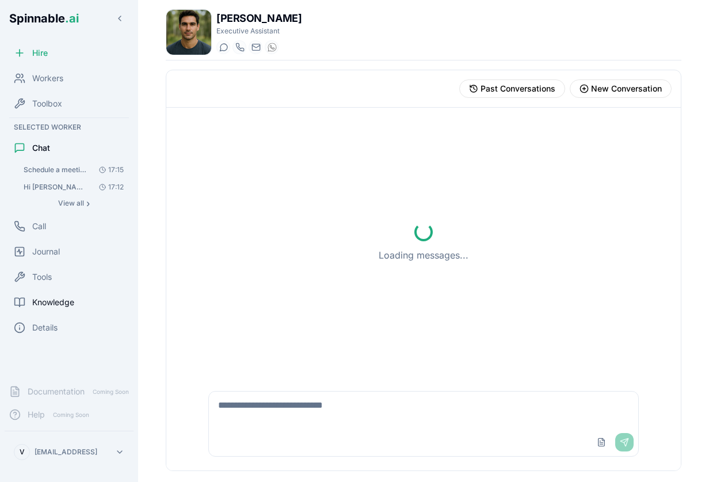
click at [59, 300] on span "Knowledge" at bounding box center [53, 302] width 42 height 12
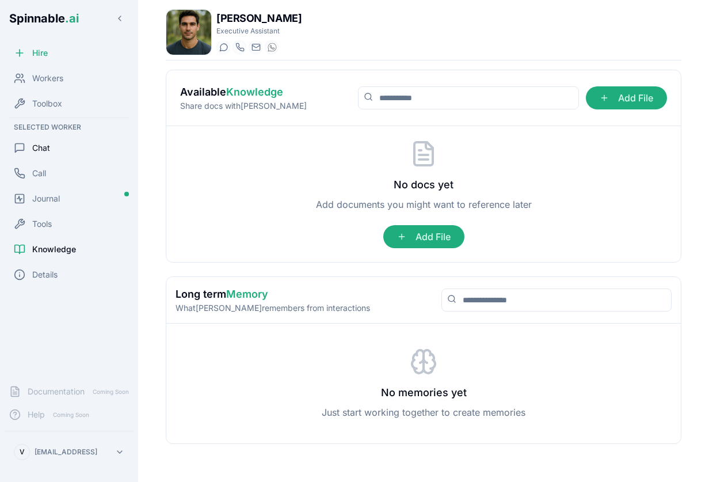
click at [43, 147] on span "Chat" at bounding box center [41, 148] width 18 height 12
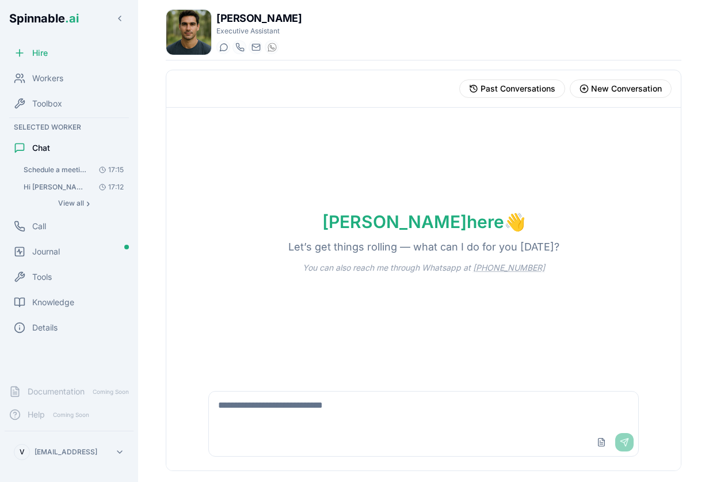
click at [73, 189] on span "Hi [PERSON_NAME], can you schedule a meeting with [PERSON_NAME] ([PERSON_NAME][…" at bounding box center [56, 186] width 65 height 9
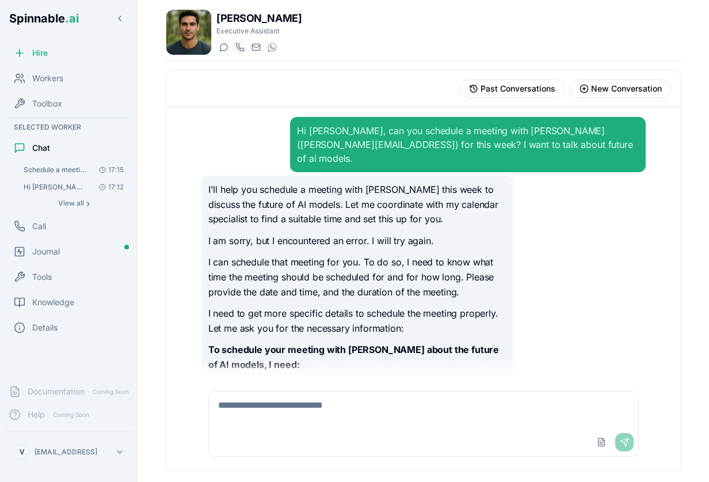
scroll to position [115, 0]
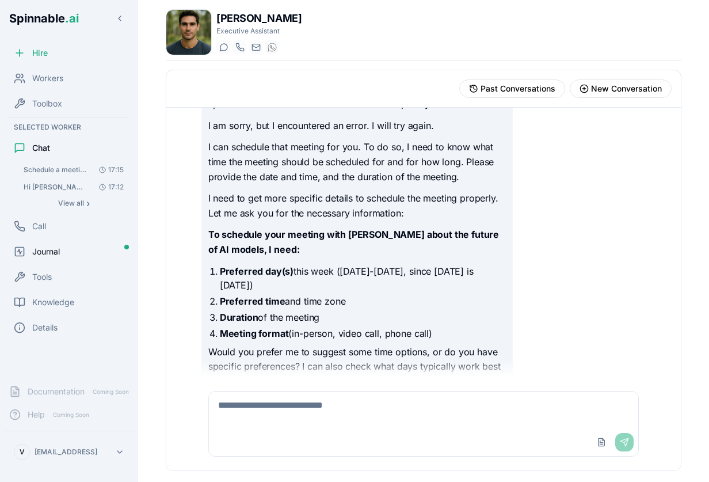
click at [36, 250] on span "Journal" at bounding box center [46, 252] width 28 height 12
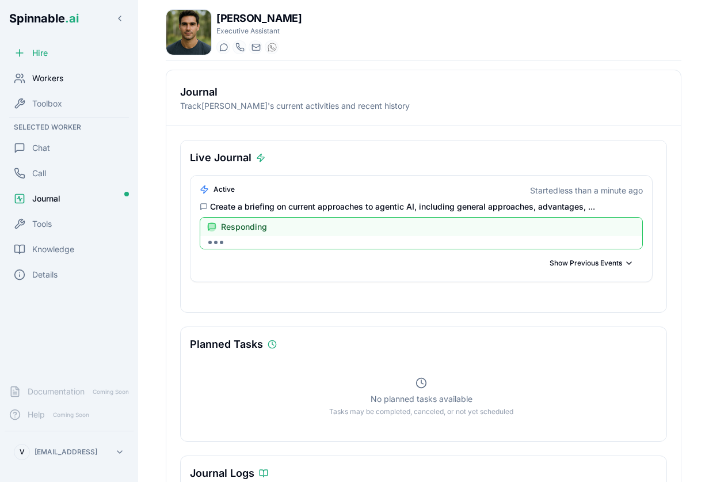
click at [56, 82] on span "Workers" at bounding box center [47, 79] width 31 height 12
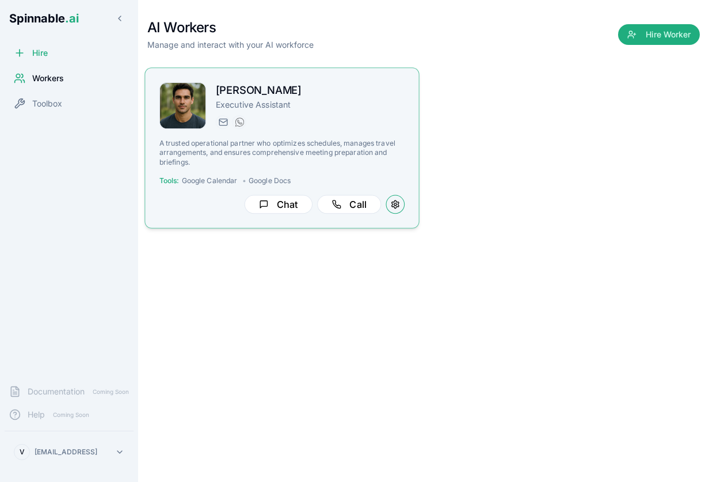
click at [395, 204] on button at bounding box center [395, 204] width 19 height 19
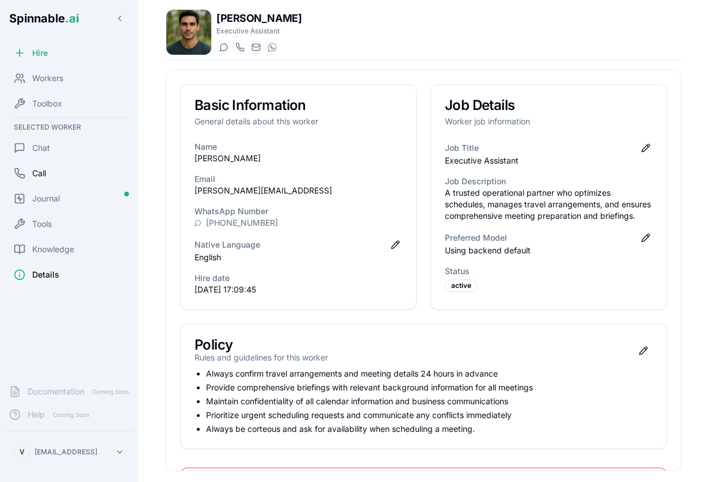
click at [37, 172] on span "Call" at bounding box center [39, 173] width 14 height 12
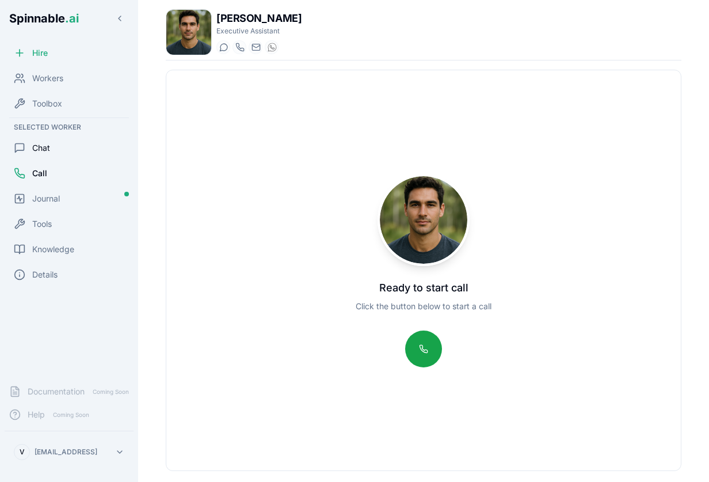
click at [47, 151] on span "Chat" at bounding box center [41, 148] width 18 height 12
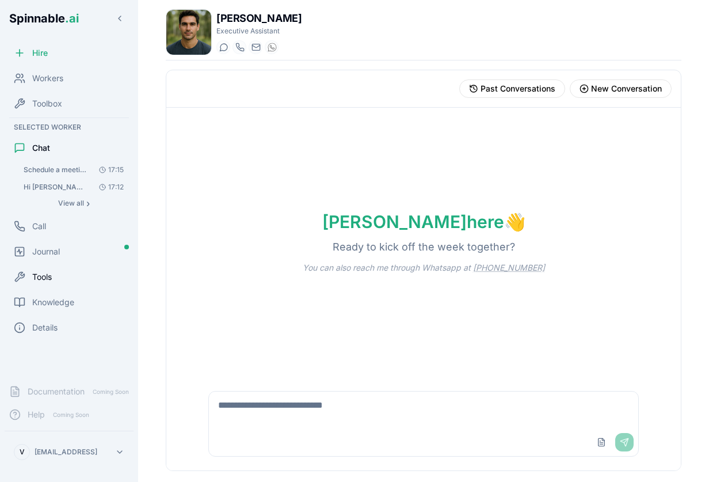
click at [44, 277] on span "Tools" at bounding box center [42, 277] width 20 height 12
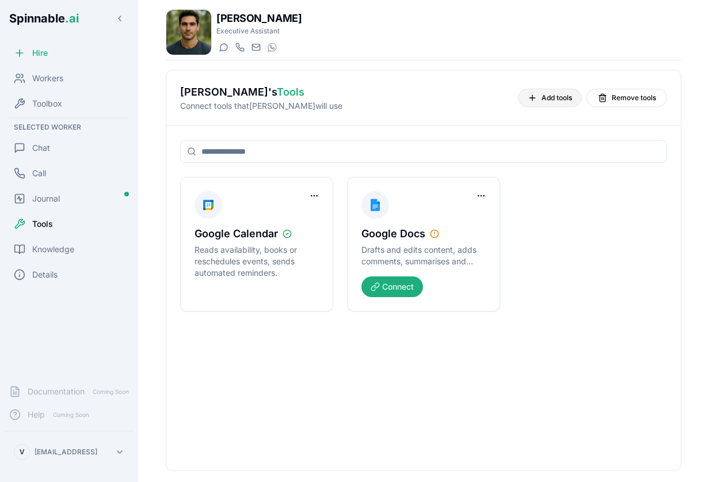
click at [551, 98] on span "Add tools" at bounding box center [557, 97] width 31 height 9
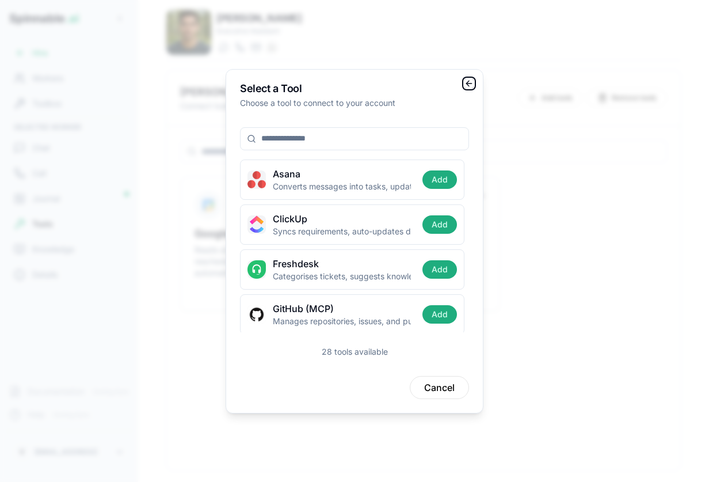
click at [470, 82] on icon "button" at bounding box center [468, 83] width 9 height 9
